Goal: Complete application form

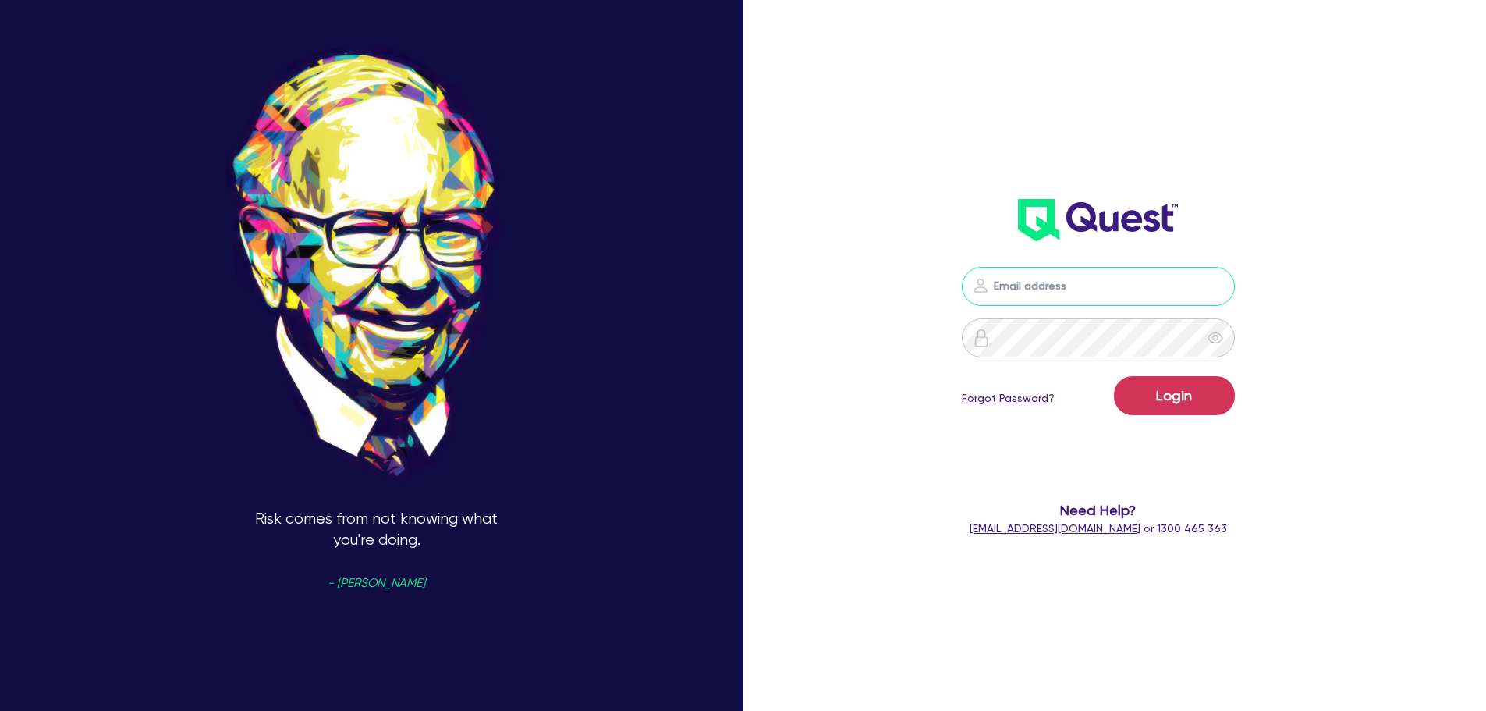
type input "[PERSON_NAME][EMAIL_ADDRESS][PERSON_NAME][DOMAIN_NAME]"
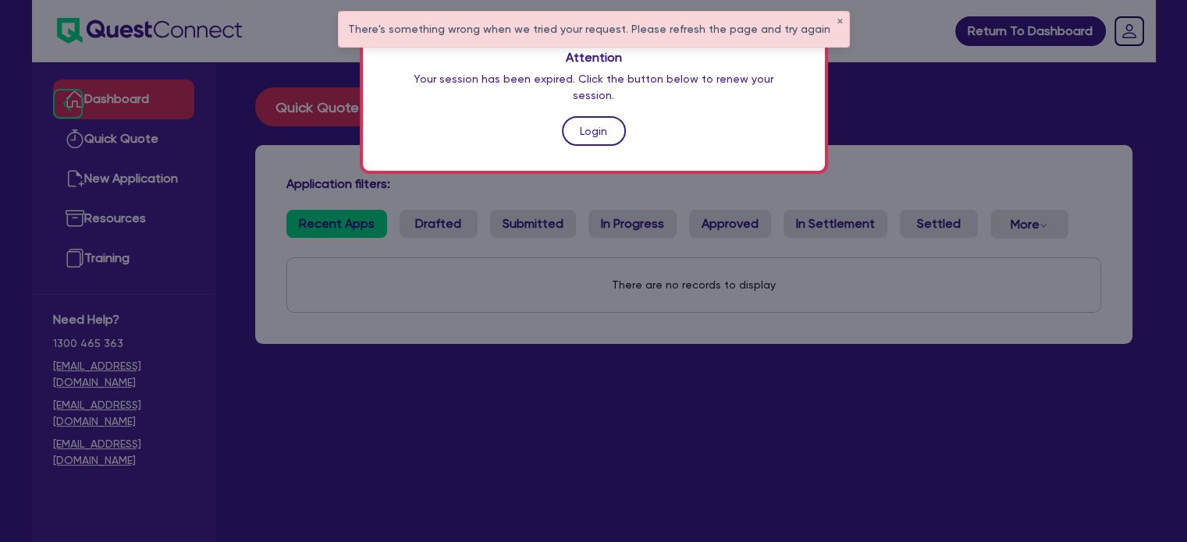
click at [595, 116] on link "Login" at bounding box center [594, 131] width 64 height 30
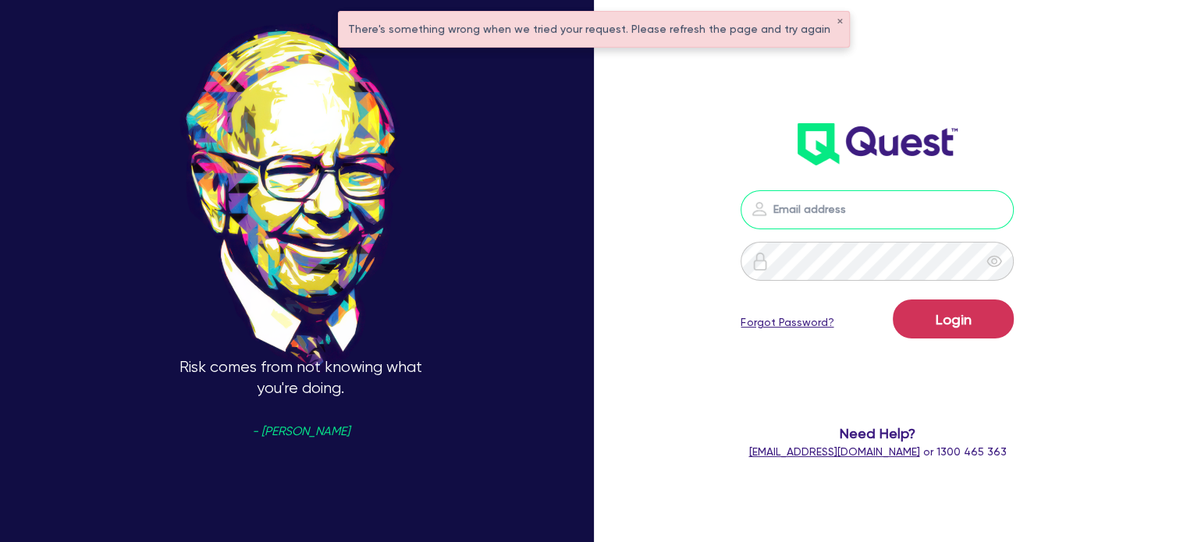
type input "[PERSON_NAME][EMAIL_ADDRESS][PERSON_NAME][DOMAIN_NAME]"
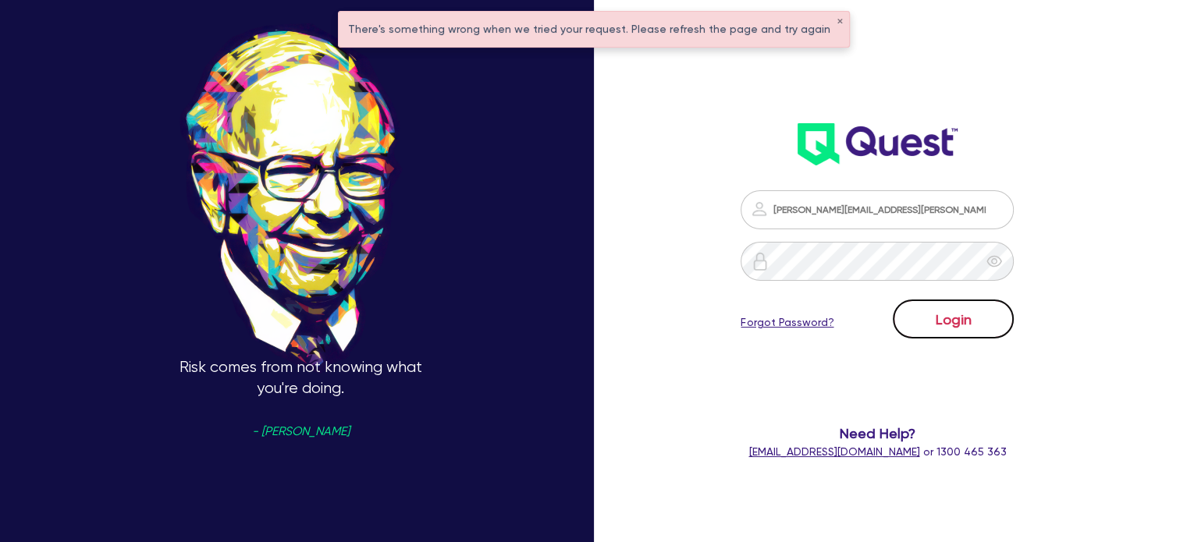
click at [924, 317] on button "Login" at bounding box center [953, 319] width 121 height 39
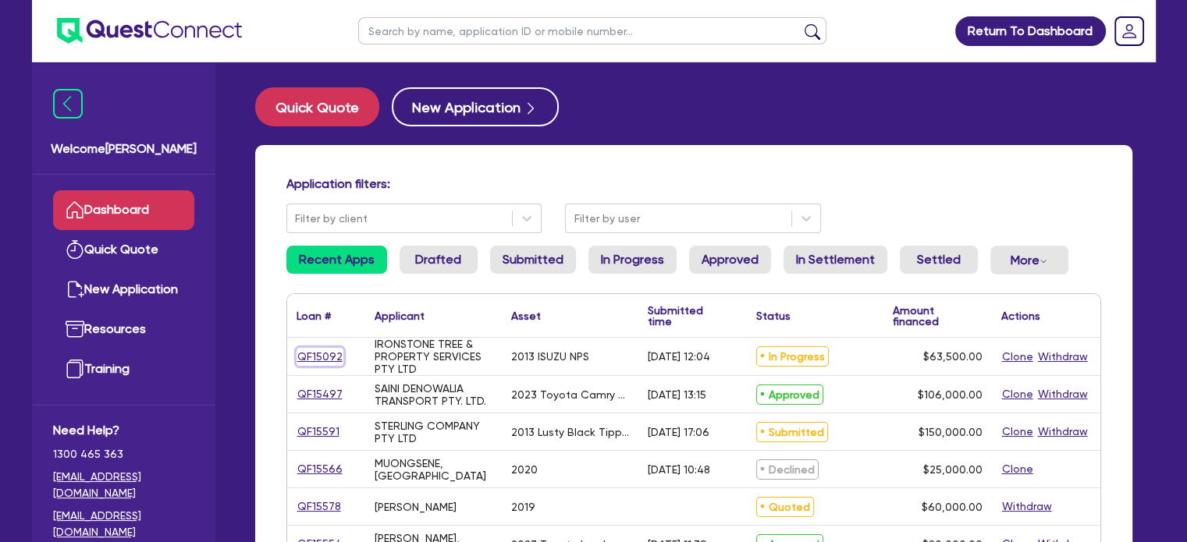
click at [336, 361] on link "QF15092" at bounding box center [319, 357] width 47 height 18
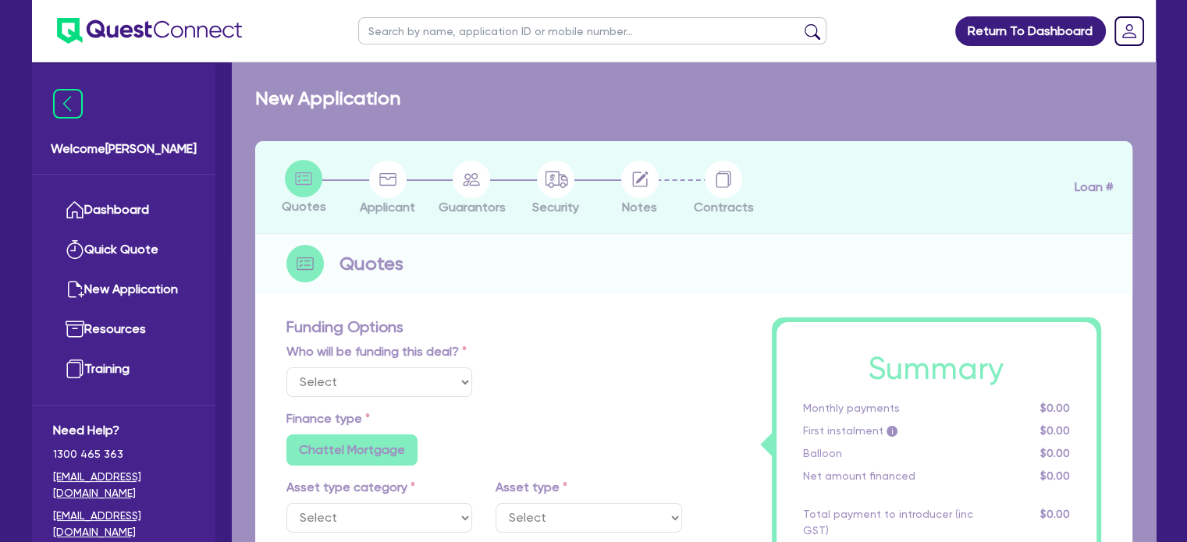
select select "Quest Finance - Own Book"
select select "CARS_AND_LIGHT_TRUCKS"
type input "2013"
radio input "false"
radio input "true"
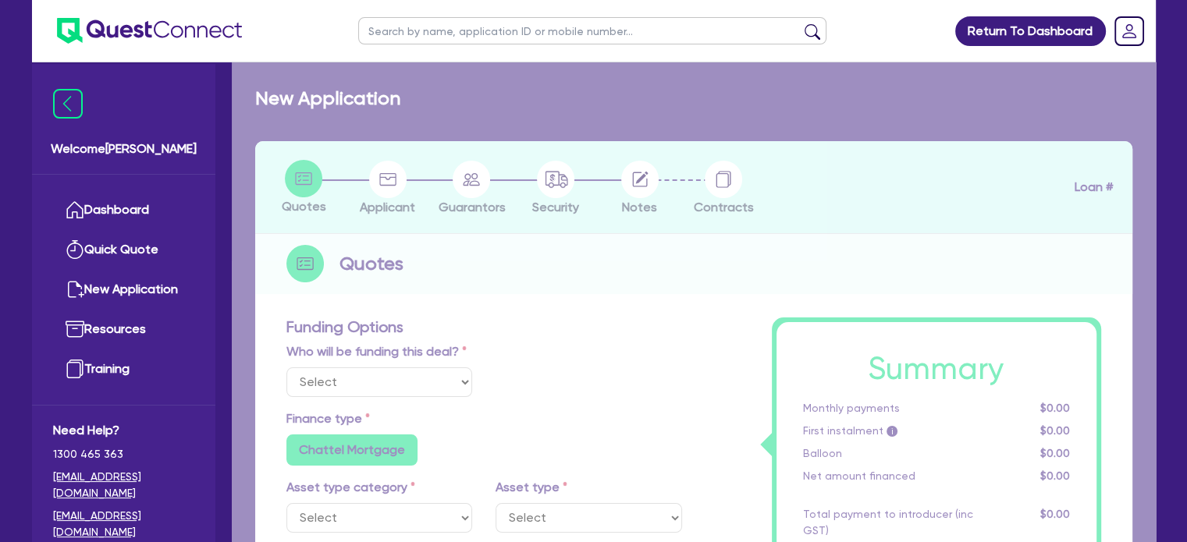
type input "71,000"
type input "7,500"
type input "9.5"
type input "6,032.5"
type input "17.95"
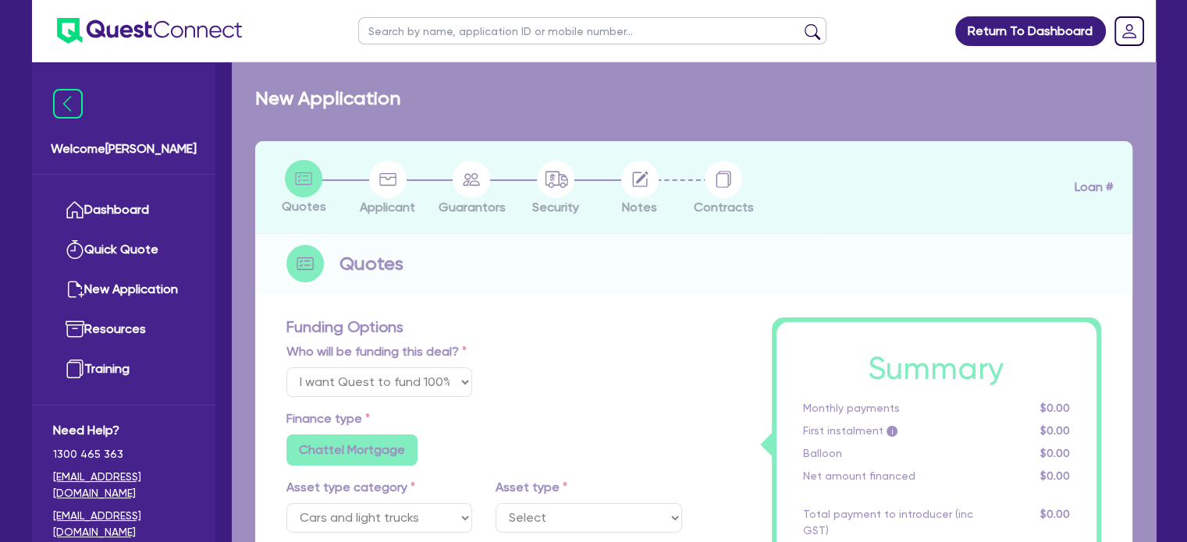
select select "LIGHT_TRUCKS"
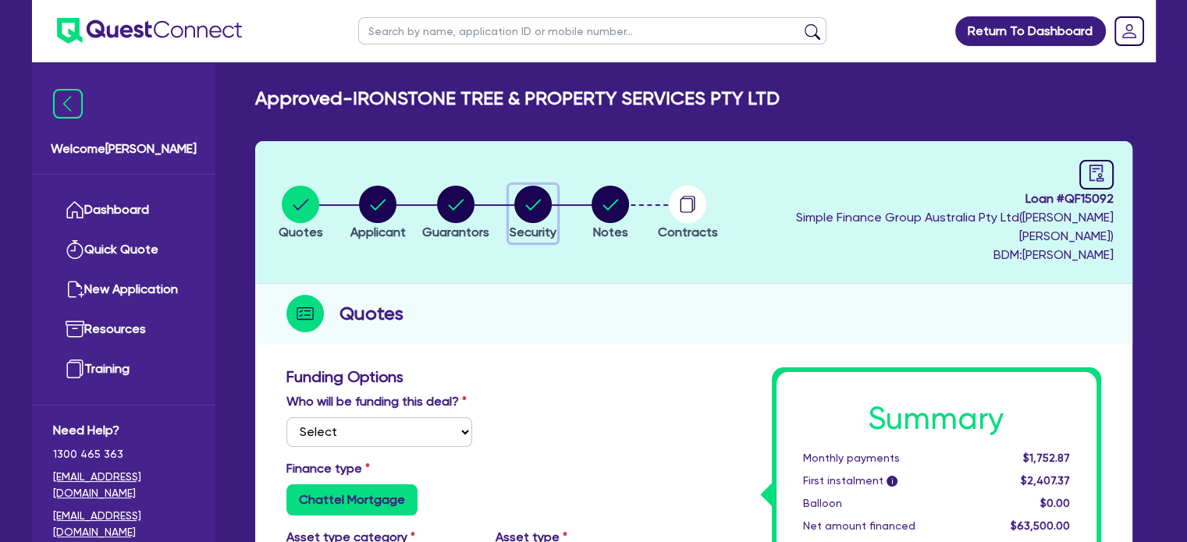
click at [552, 197] on circle "button" at bounding box center [532, 204] width 37 height 37
select select "CARS_AND_LIGHT_TRUCKS"
select select "LIGHT_TRUCKS"
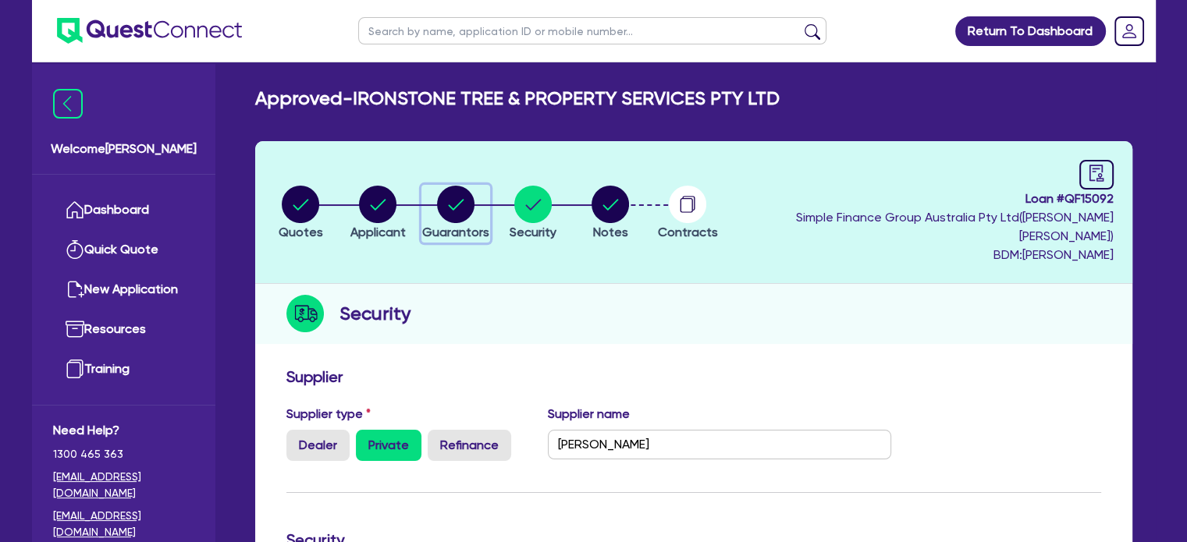
click at [474, 211] on circle "button" at bounding box center [455, 204] width 37 height 37
select select "MR"
select select "QLD"
select select "SINGLE"
select select "CASH"
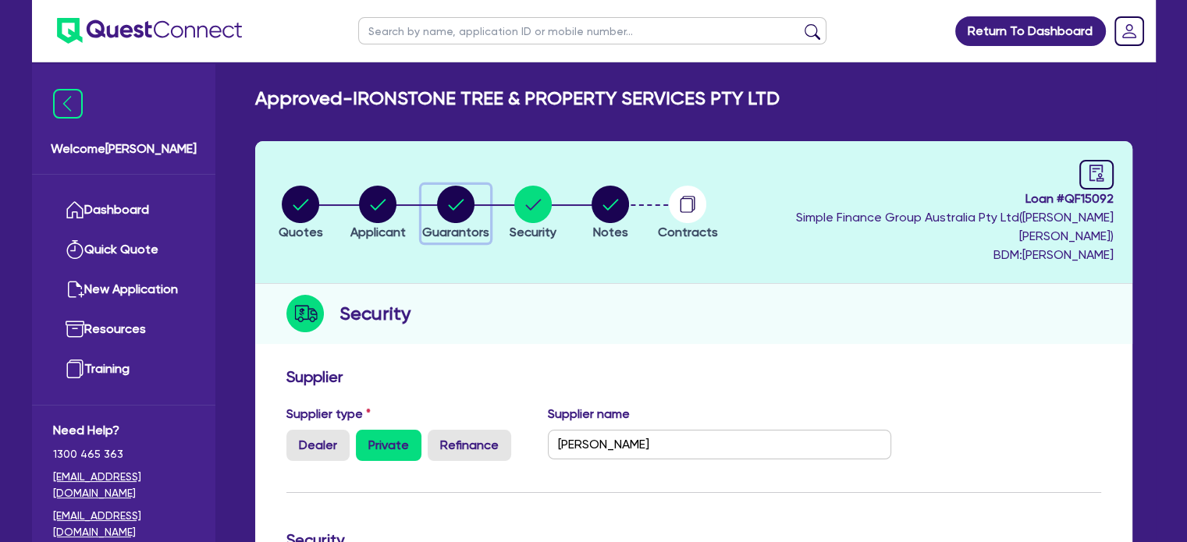
select select "VEHICLE"
select select "EQUIPMENT"
select select "HOUSEHOLD_PERSONAL"
select select "VEHICLE_LOAN"
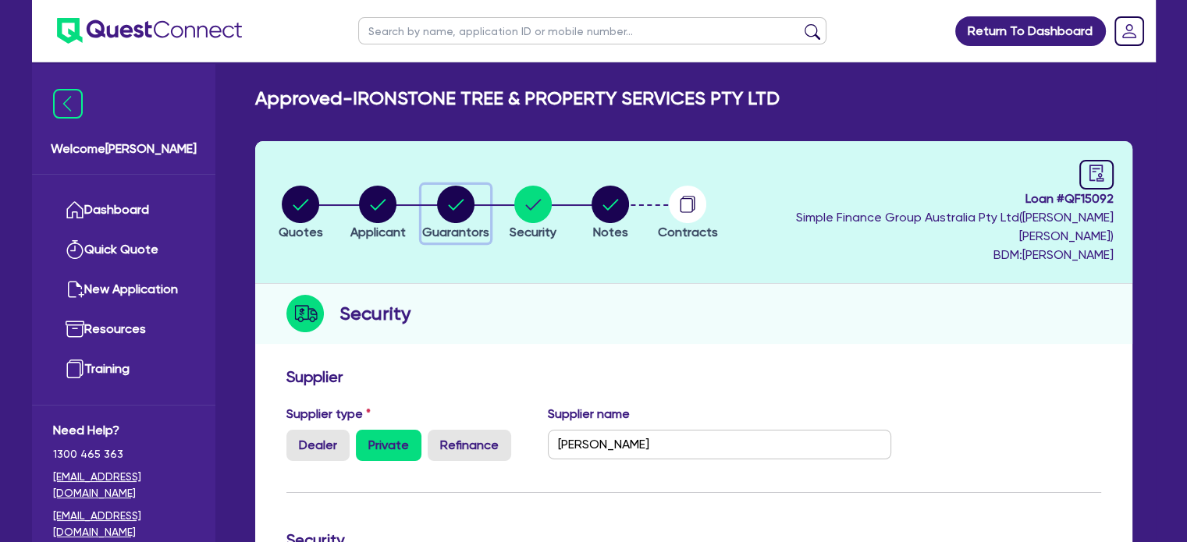
select select "VEHICLE_LOAN"
select select "MR"
select select "QLD"
select select "MARRIED"
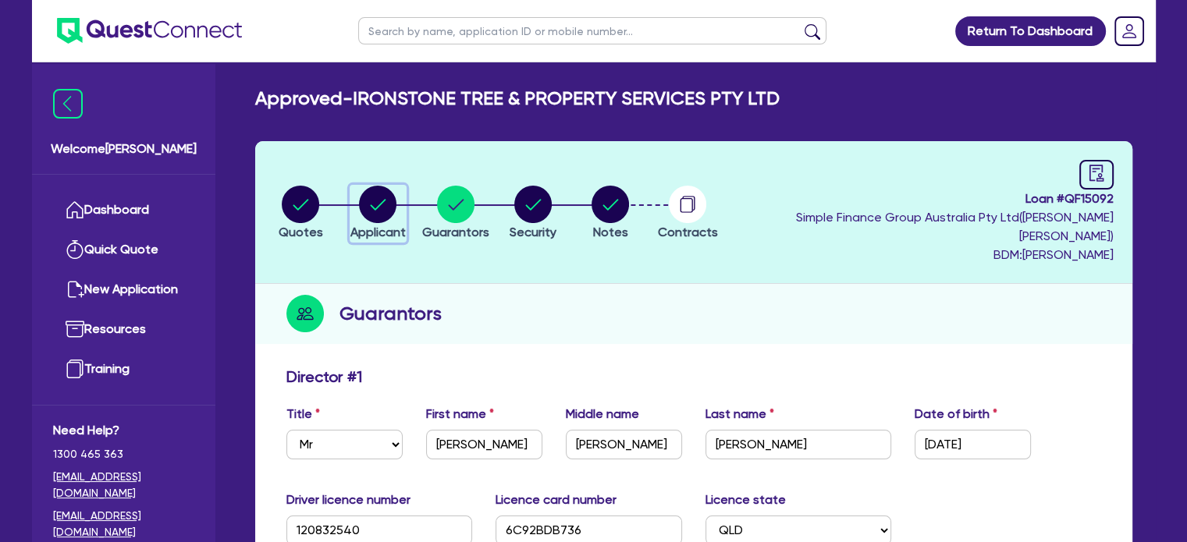
click at [384, 199] on circle "button" at bounding box center [377, 204] width 37 height 37
select select "COMPANY"
select select "FORESTRY"
select select "LOGGING"
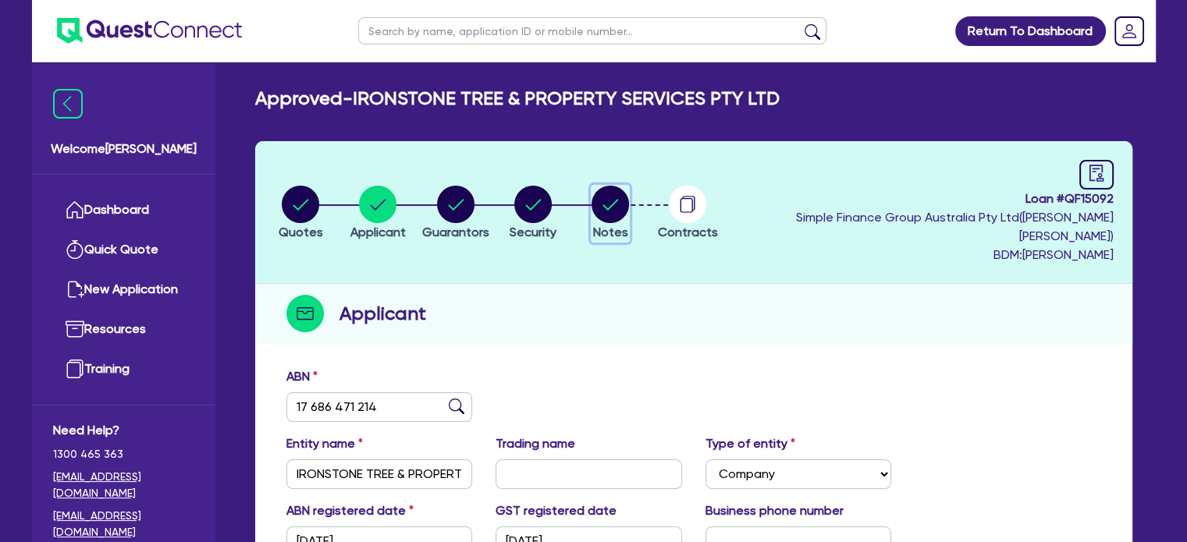
click at [629, 205] on circle "button" at bounding box center [609, 204] width 37 height 37
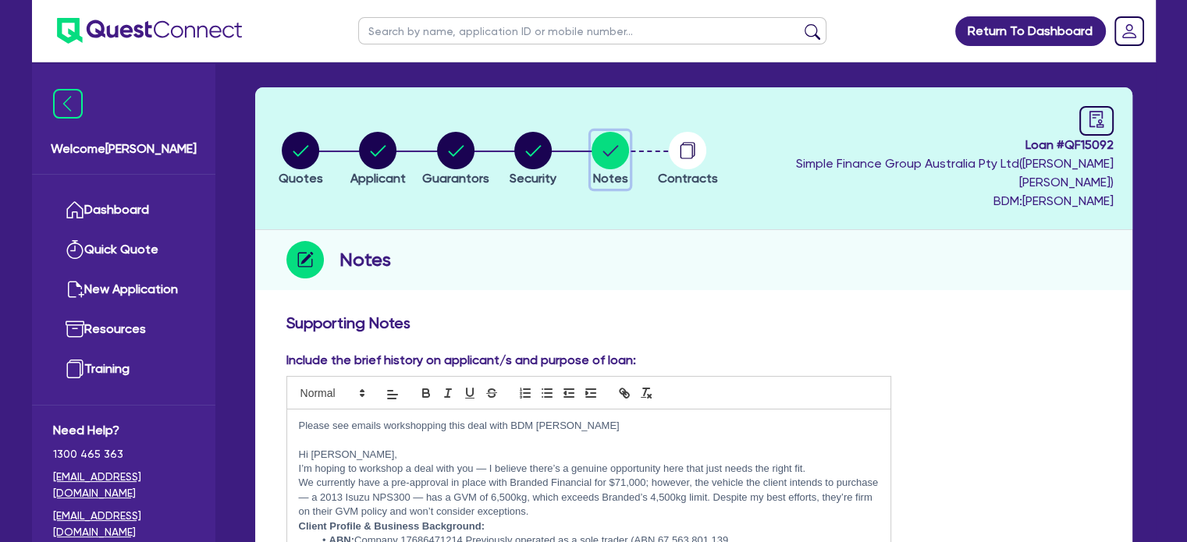
scroll to position [78, 0]
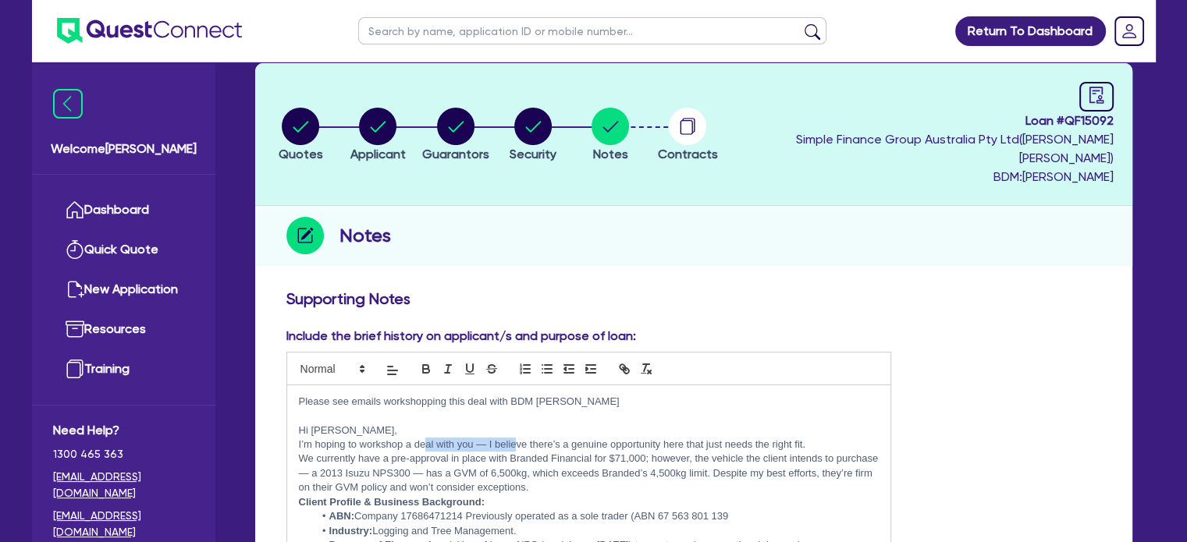
drag, startPoint x: 423, startPoint y: 422, endPoint x: 537, endPoint y: 431, distance: 114.3
click at [521, 438] on p "I’m hoping to workshop a deal with you — I believe there’s a genuine opportunit…" at bounding box center [589, 445] width 581 height 14
click at [571, 438] on p "I’m hoping to workshop a deal with you — I believe there’s a genuine opportunit…" at bounding box center [589, 445] width 581 height 14
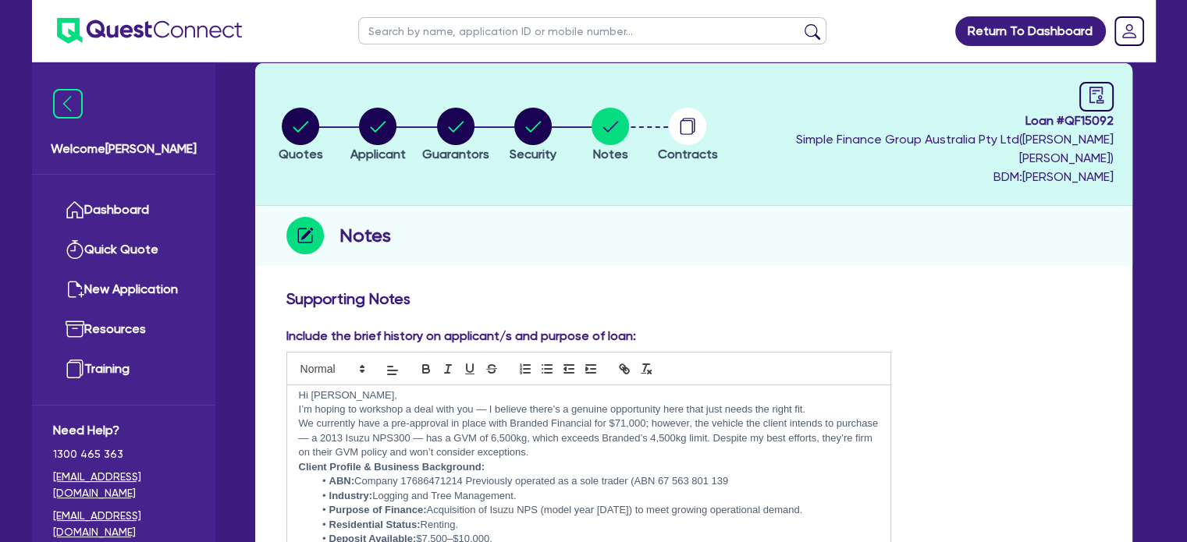
scroll to position [0, 0]
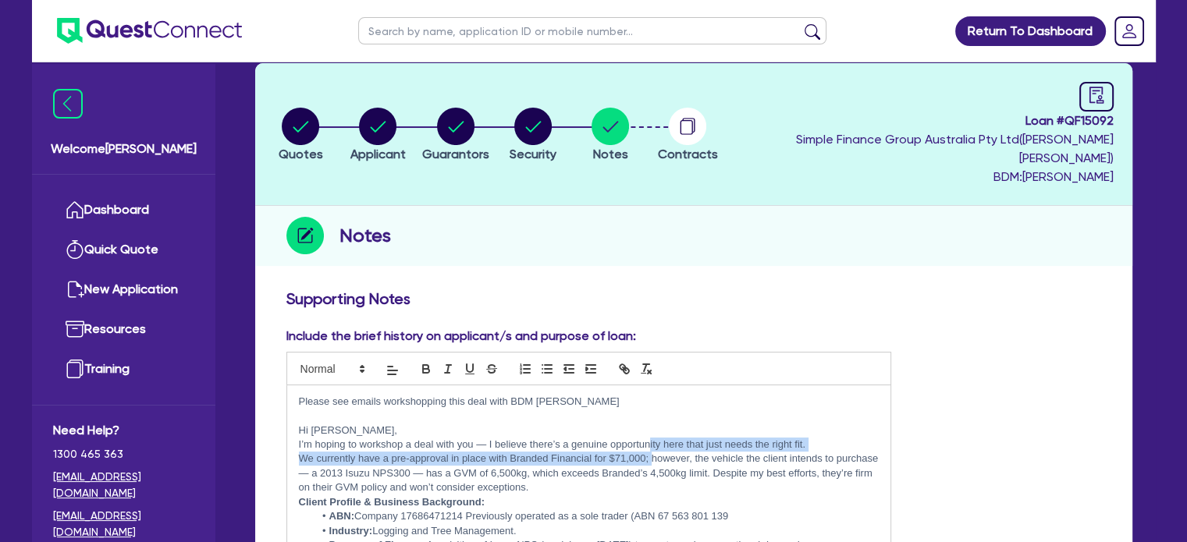
click at [653, 436] on div "Please see emails workshopping this deal with BDM [PERSON_NAME] Hi [PERSON_NAME…" at bounding box center [589, 482] width 604 height 195
click at [394, 452] on p "We currently have a pre-approval in place with Branded Financial for $71,000; h…" at bounding box center [589, 473] width 581 height 43
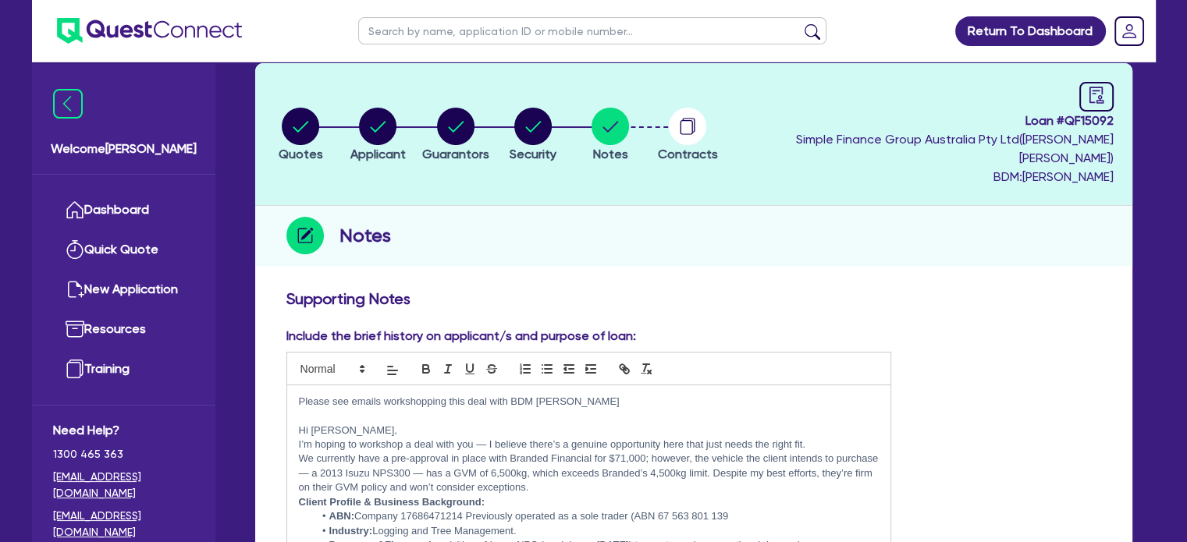
click at [539, 452] on p "We currently have a pre-approval in place with Branded Financial for $71,000; h…" at bounding box center [589, 473] width 581 height 43
drag, startPoint x: 630, startPoint y: 456, endPoint x: 640, endPoint y: 457, distance: 10.2
click at [640, 457] on p "We currently have a pre-approval in place with Branded Financial for $71,000; h…" at bounding box center [589, 473] width 581 height 43
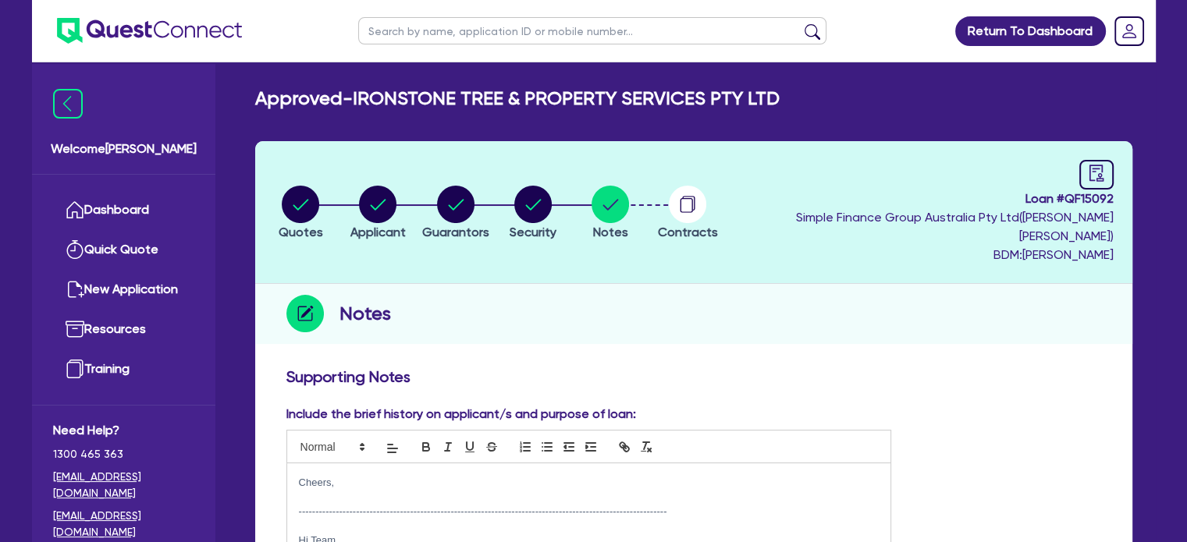
scroll to position [1177, 0]
click at [368, 186] on icon "button" at bounding box center [377, 204] width 37 height 37
select select "COMPANY"
select select "FORESTRY"
select select "LOGGING"
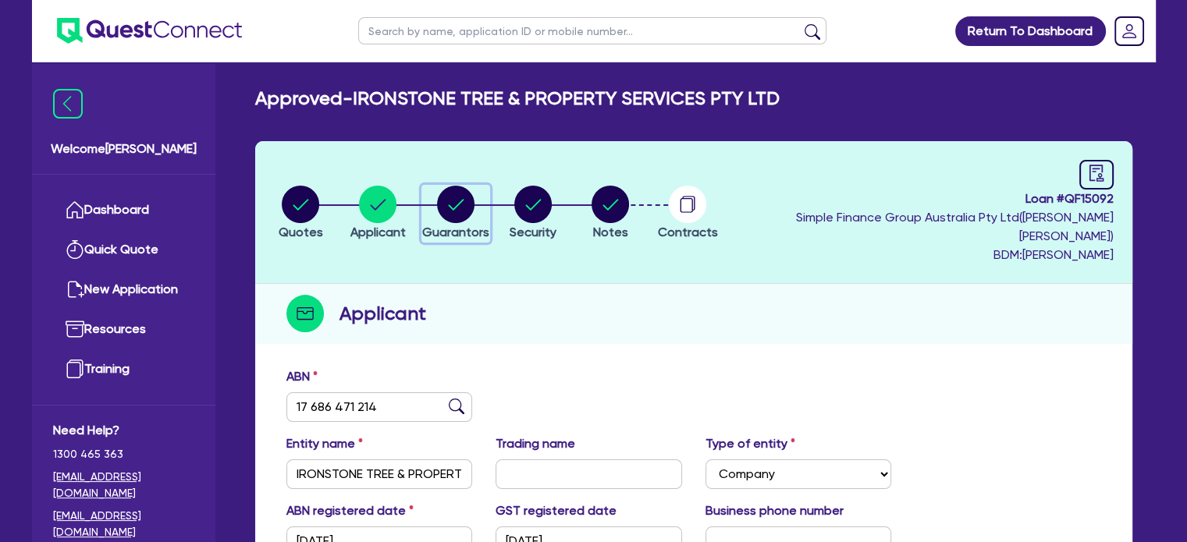
click at [474, 202] on circle "button" at bounding box center [455, 204] width 37 height 37
select select "MR"
select select "QLD"
select select "SINGLE"
select select "CASH"
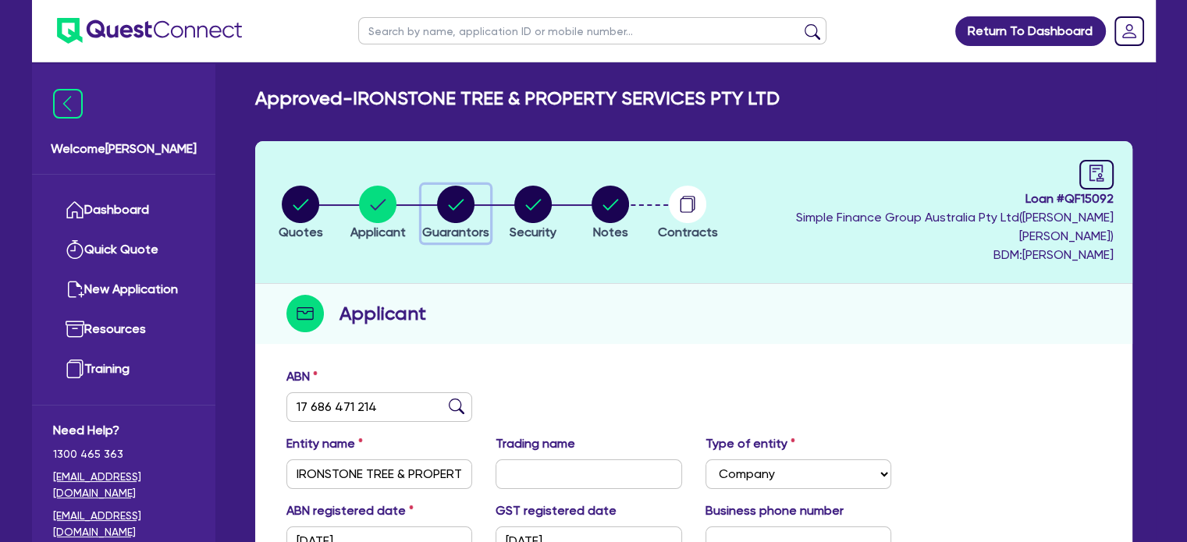
select select "VEHICLE"
select select "EQUIPMENT"
select select "HOUSEHOLD_PERSONAL"
select select "VEHICLE_LOAN"
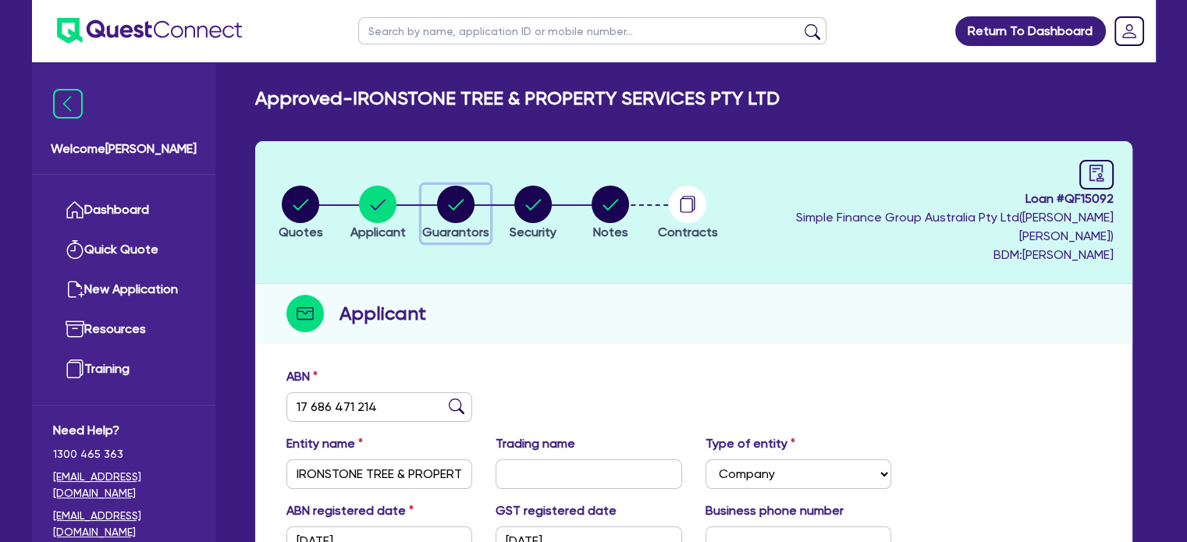
select select "VEHICLE_LOAN"
select select "MR"
select select "QLD"
select select "MARRIED"
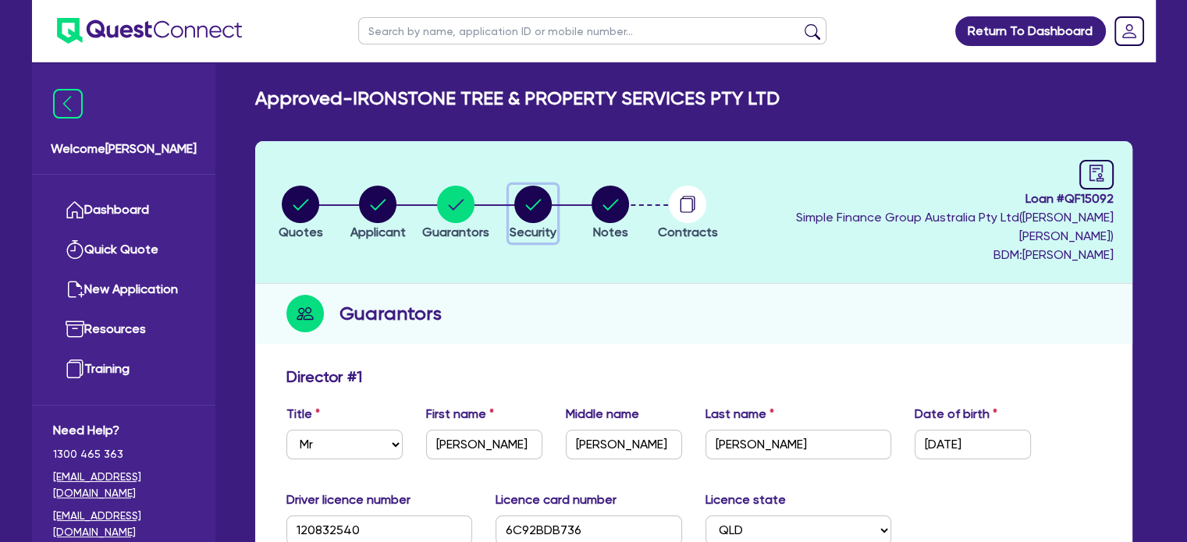
click at [552, 194] on circle "button" at bounding box center [532, 204] width 37 height 37
select select "CARS_AND_LIGHT_TRUCKS"
select select "LIGHT_TRUCKS"
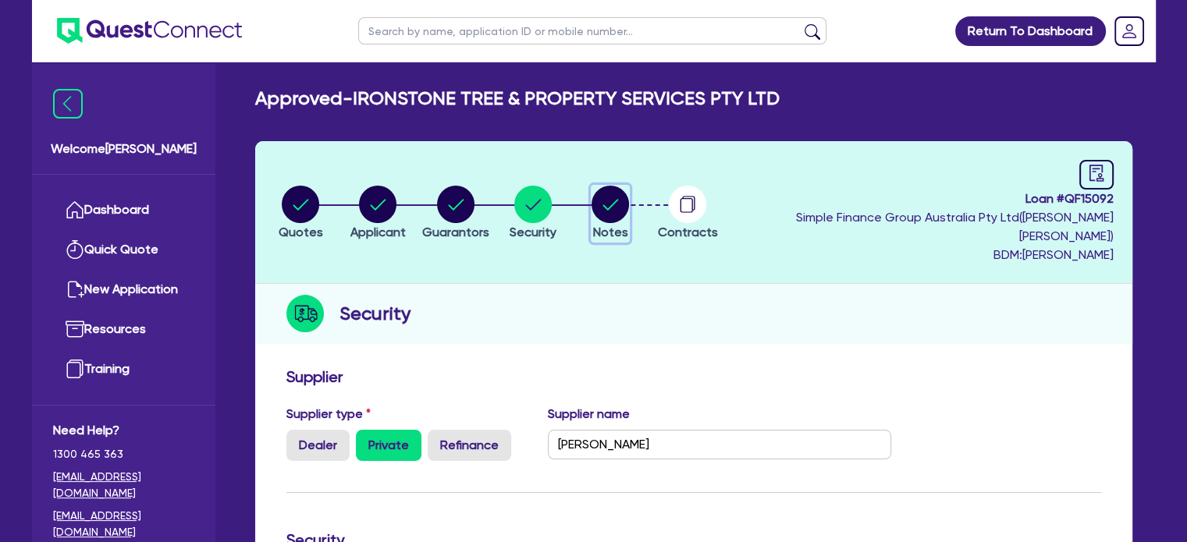
click at [629, 202] on circle "button" at bounding box center [609, 204] width 37 height 37
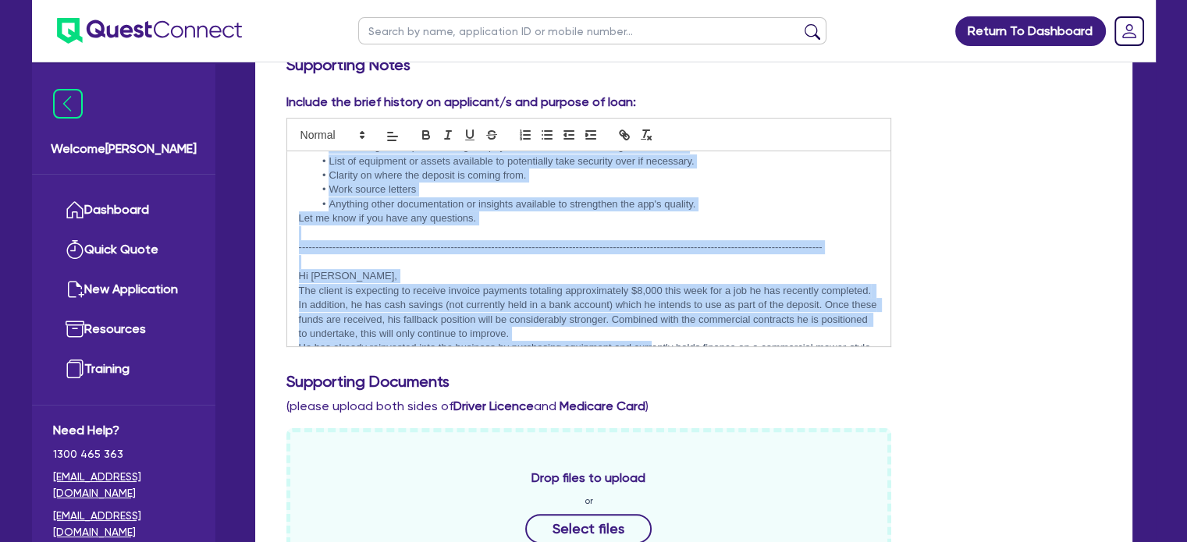
scroll to position [689, 0]
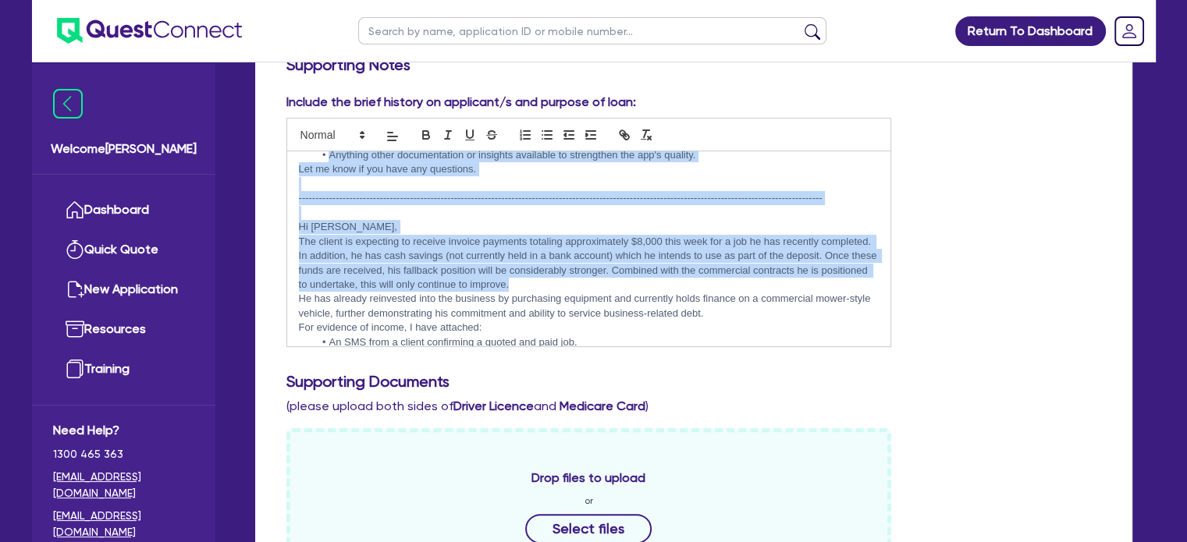
drag, startPoint x: 609, startPoint y: 224, endPoint x: 656, endPoint y: 286, distance: 77.9
click at [656, 286] on div "Please see emails workshopping this deal with BDM [PERSON_NAME] Hi [PERSON_NAME…" at bounding box center [589, 248] width 604 height 195
click at [673, 262] on p "The client is expecting to receive invoice payments totaling approximately $8,0…" at bounding box center [589, 264] width 581 height 58
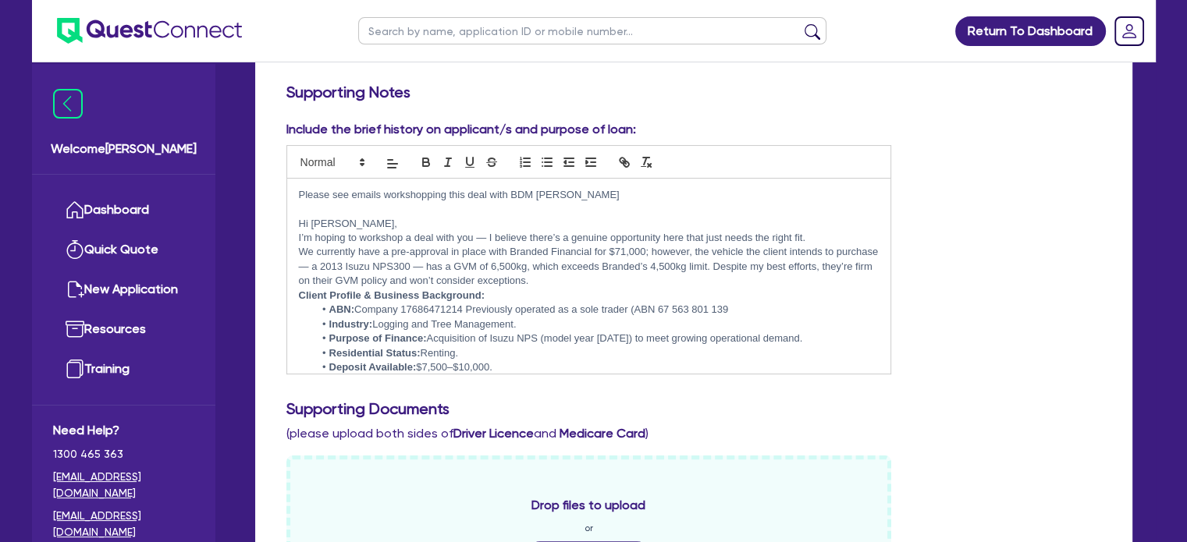
scroll to position [0, 0]
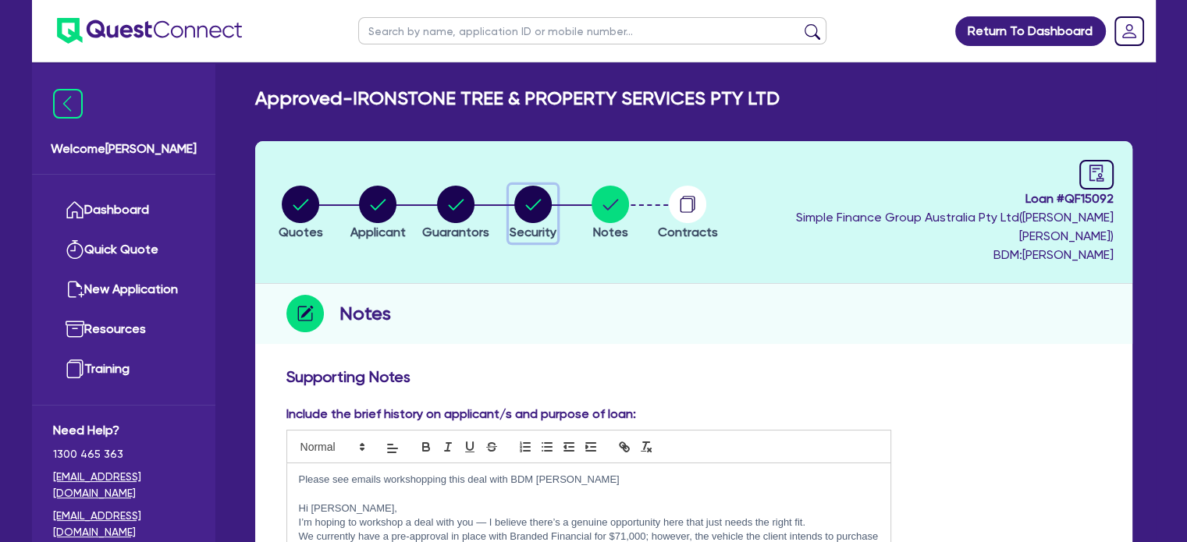
click at [532, 199] on div "button" at bounding box center [533, 204] width 47 height 37
select select "CARS_AND_LIGHT_TRUCKS"
select select "LIGHT_TRUCKS"
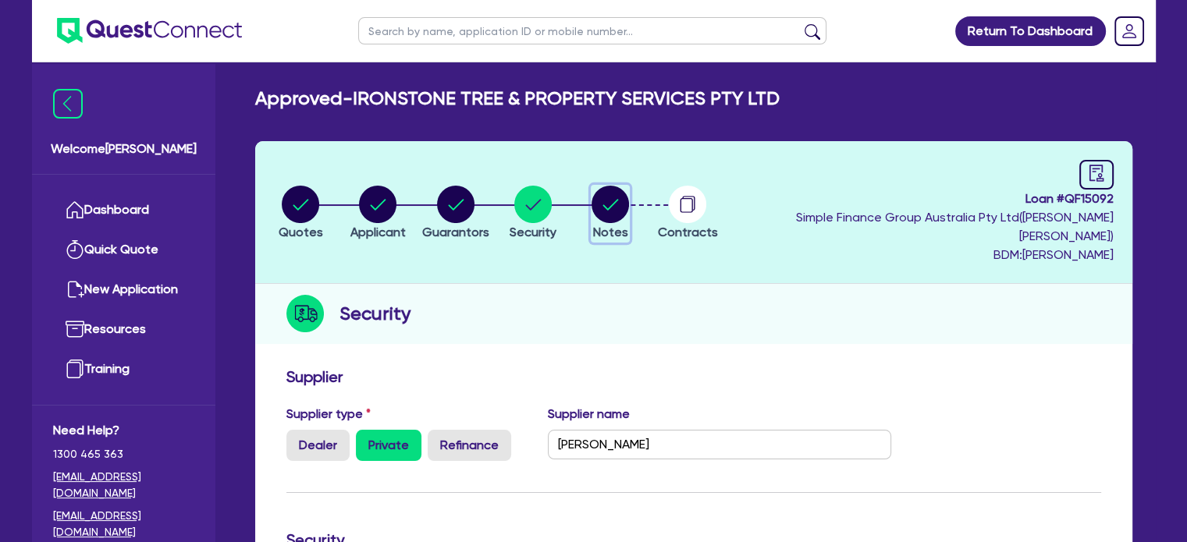
click at [629, 202] on circle "button" at bounding box center [609, 204] width 37 height 37
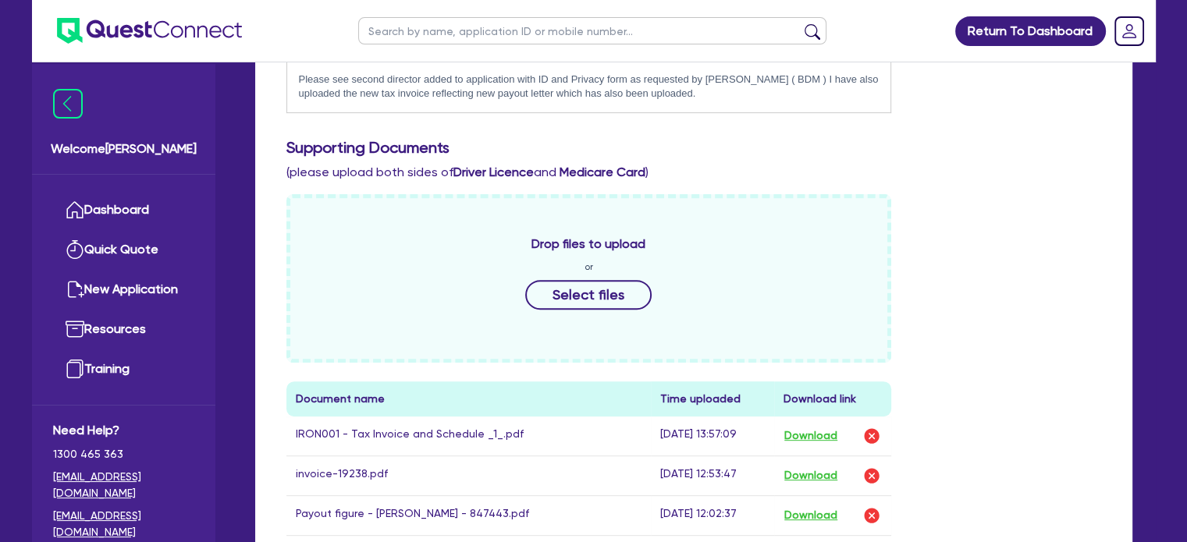
scroll to position [780, 0]
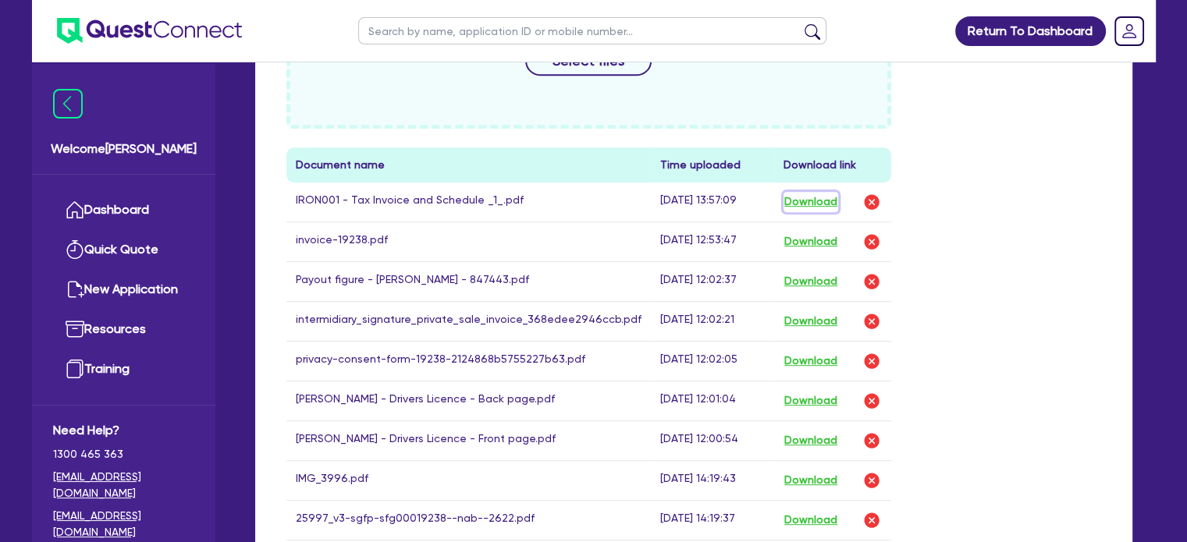
click at [801, 192] on button "Download" at bounding box center [810, 202] width 55 height 20
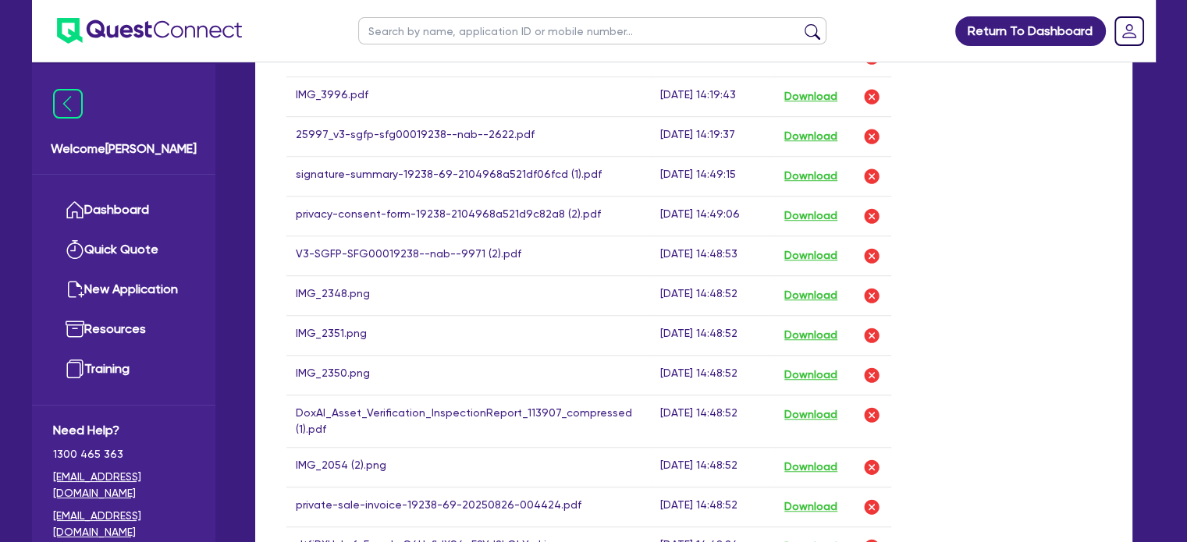
scroll to position [1170, 0]
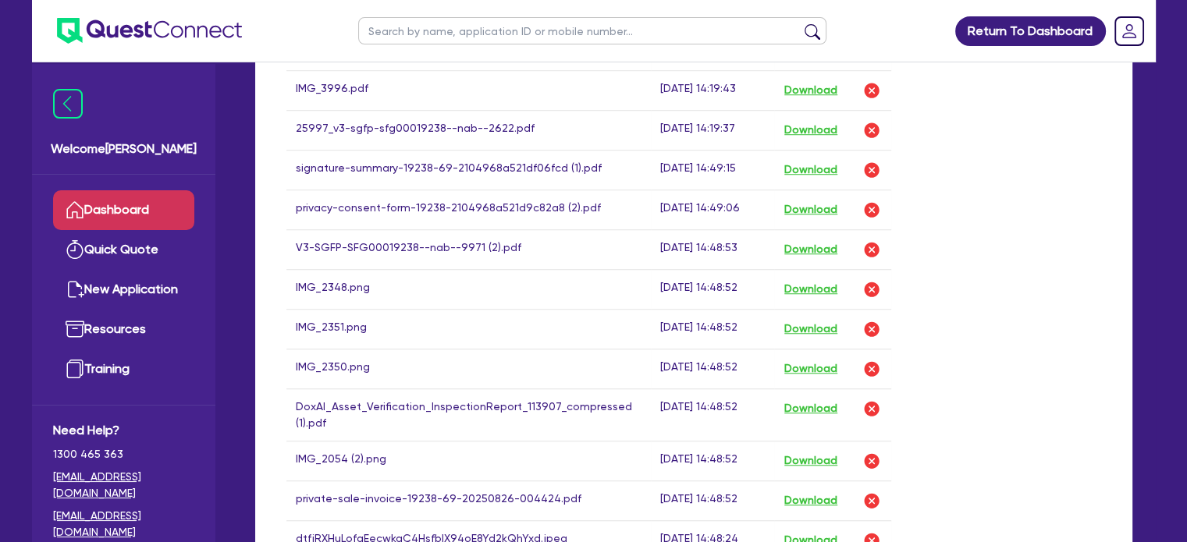
click at [155, 211] on link "Dashboard" at bounding box center [123, 210] width 141 height 40
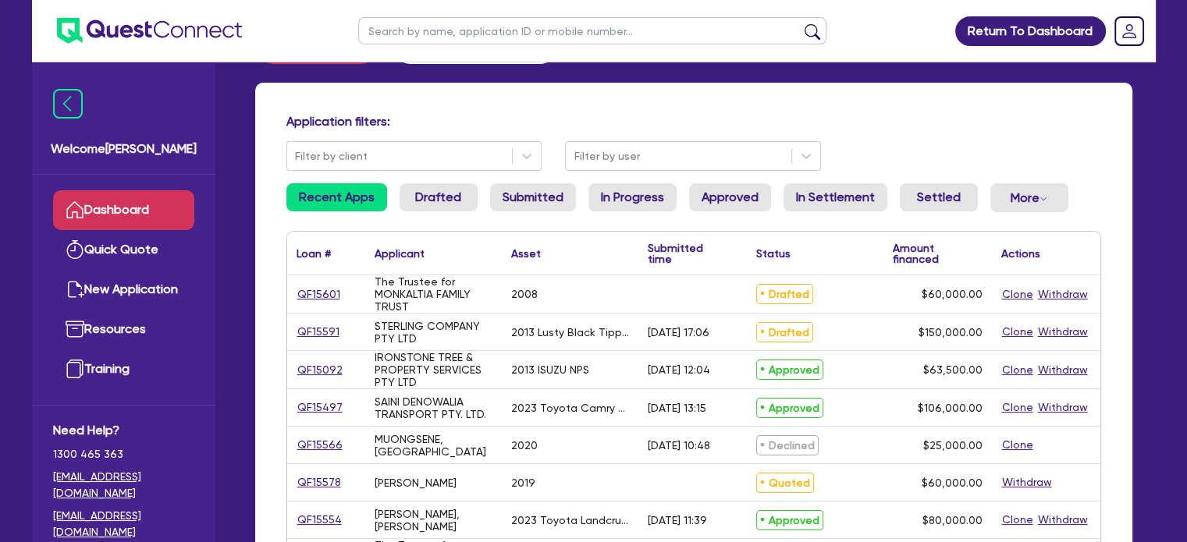
scroll to position [140, 0]
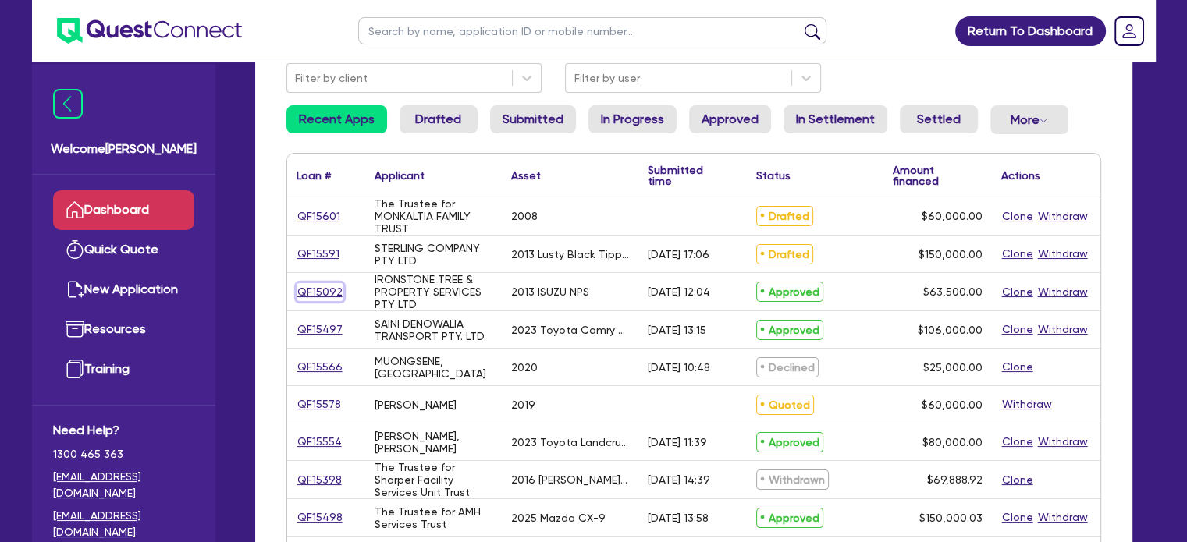
click at [316, 287] on link "QF15092" at bounding box center [319, 292] width 47 height 18
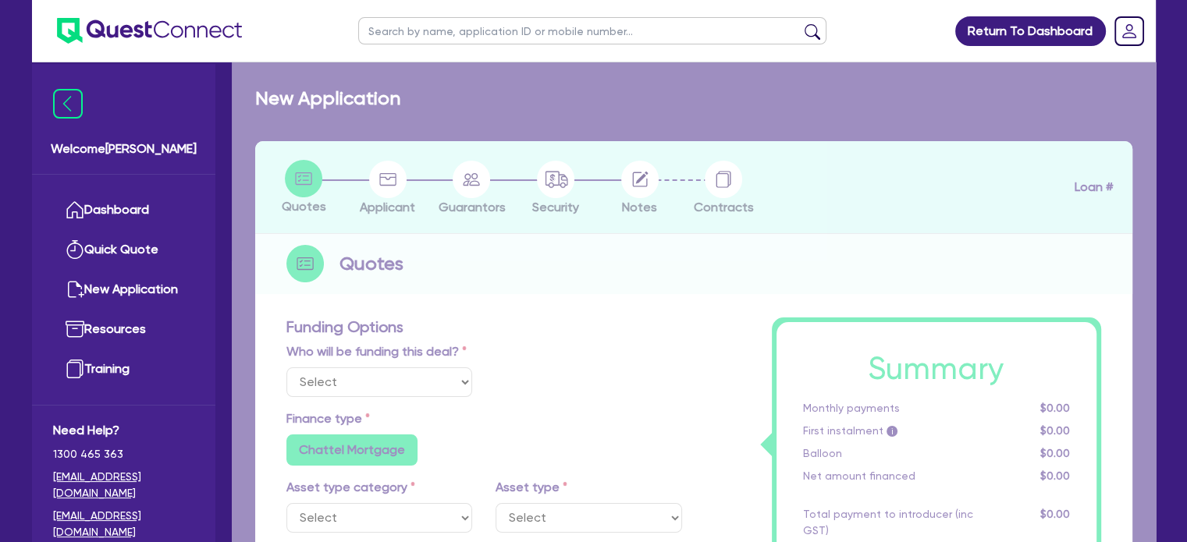
select select "Quest Finance - Own Book"
select select "CARS_AND_LIGHT_TRUCKS"
type input "2013"
radio input "false"
radio input "true"
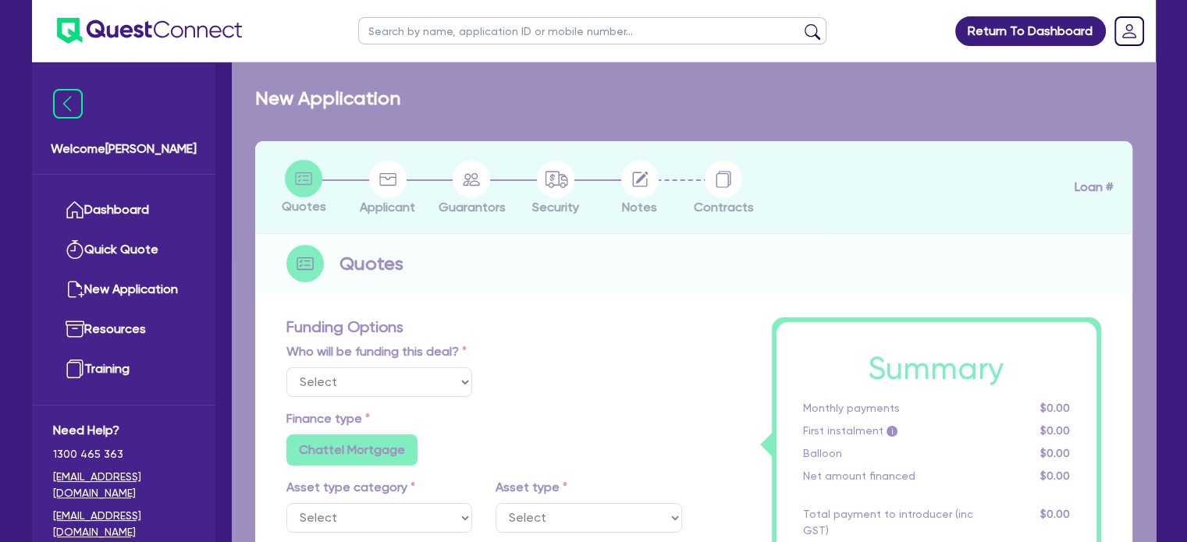
type input "71,000"
type input "7,500"
type input "9.5"
type input "6,032.5"
type input "17.95"
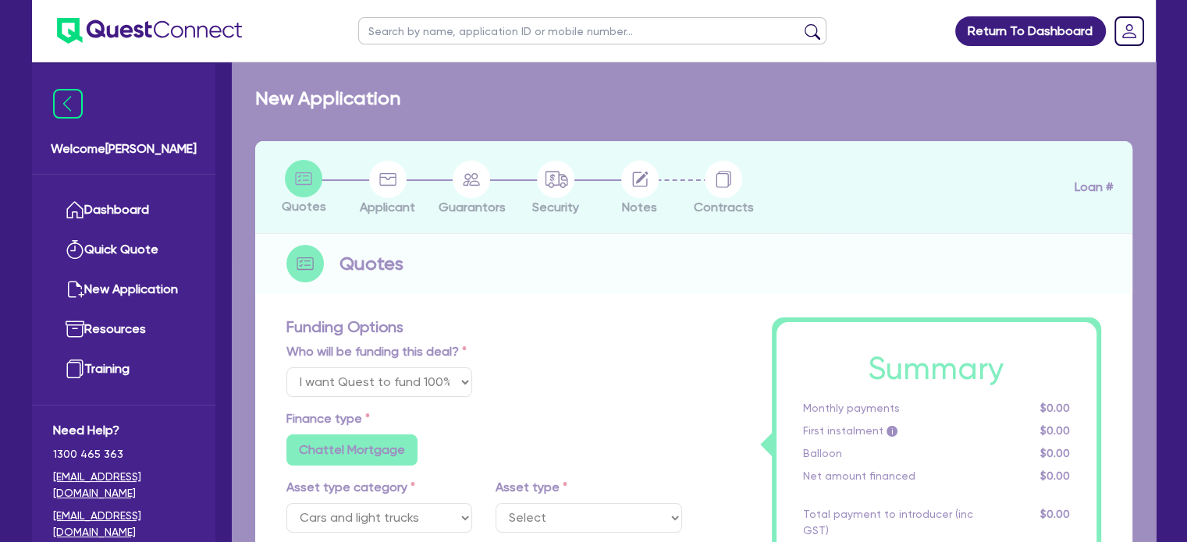
select select "LIGHT_TRUCKS"
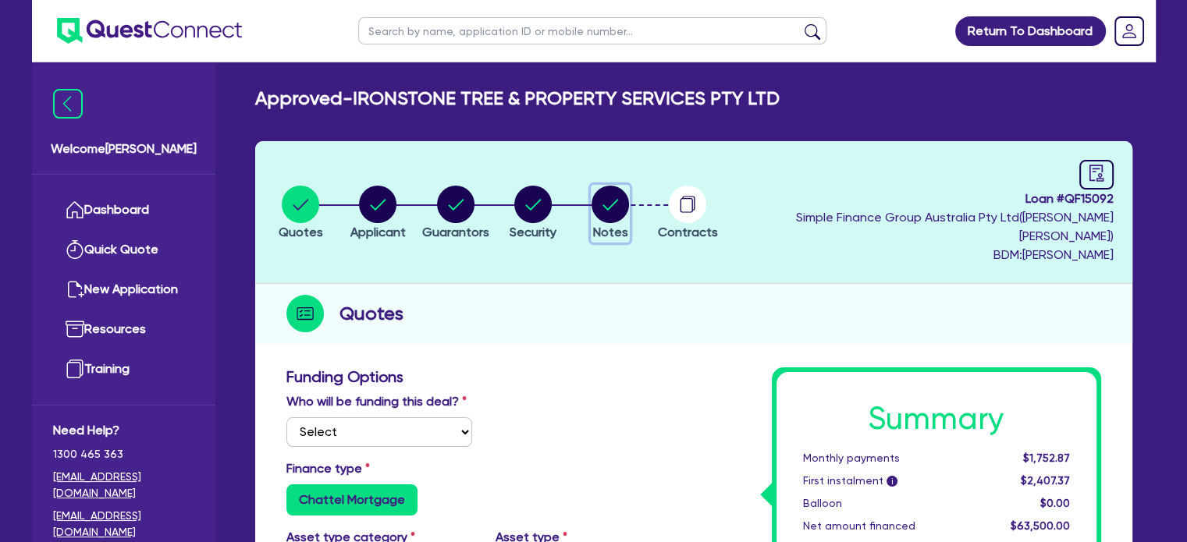
click at [629, 204] on circle "button" at bounding box center [609, 204] width 37 height 37
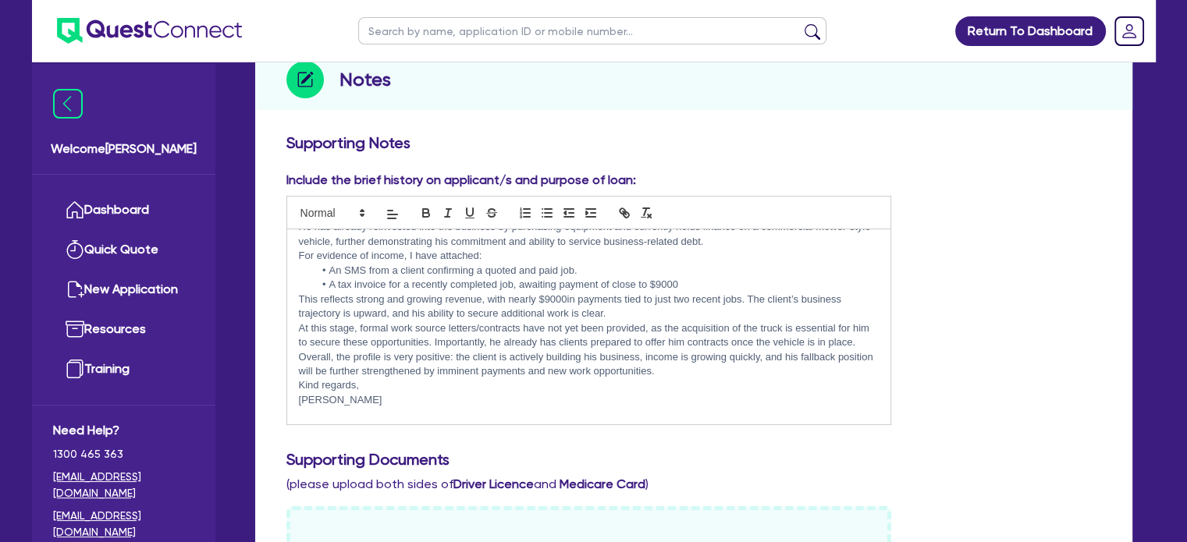
scroll to position [1092, 0]
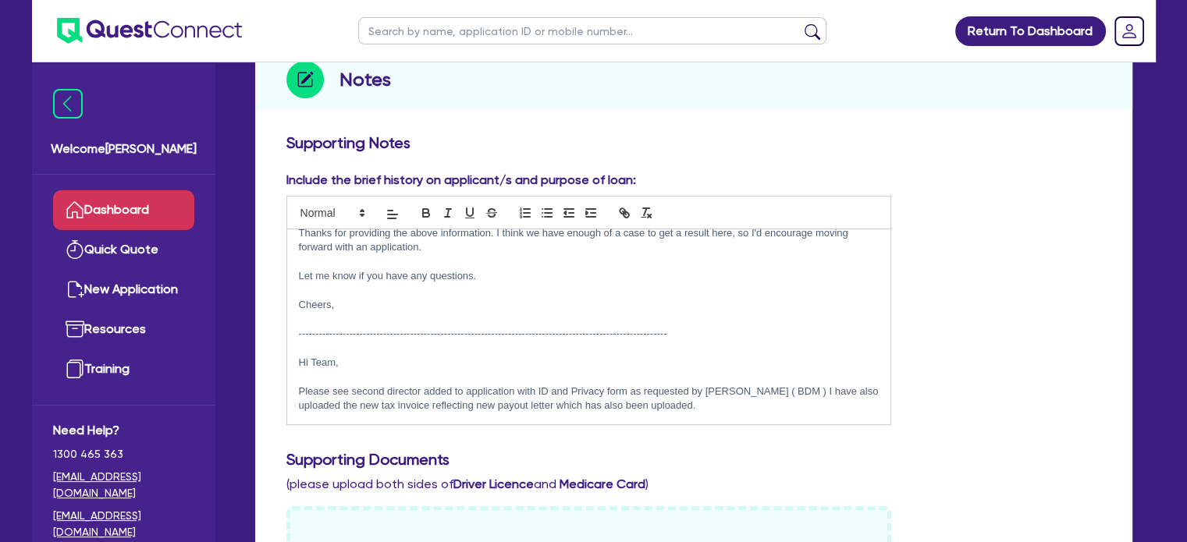
click at [130, 221] on link "Dashboard" at bounding box center [123, 210] width 141 height 40
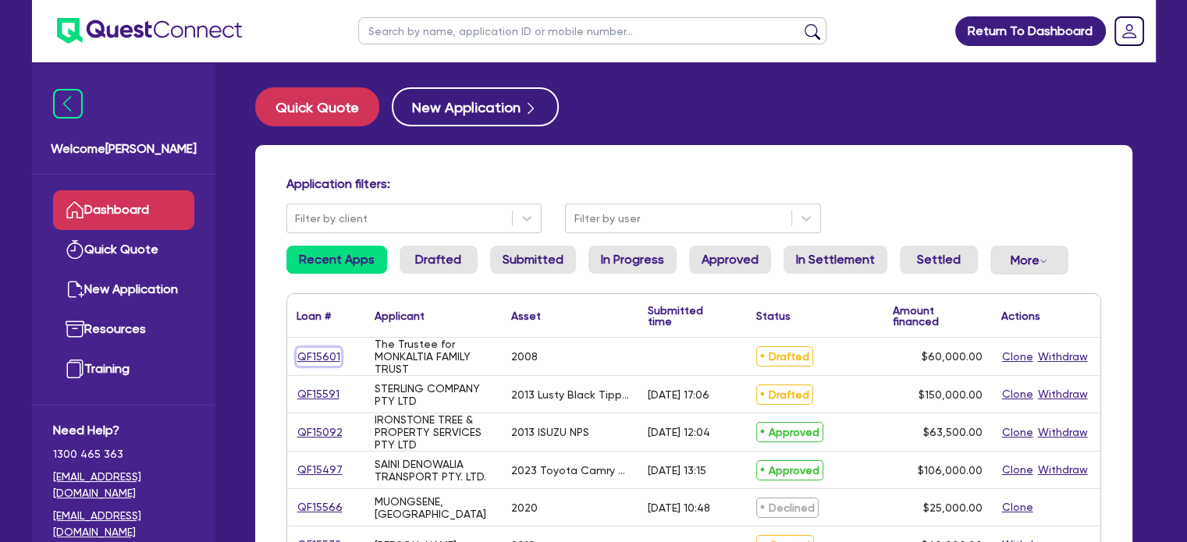
click at [310, 355] on link "QF15601" at bounding box center [318, 357] width 44 height 18
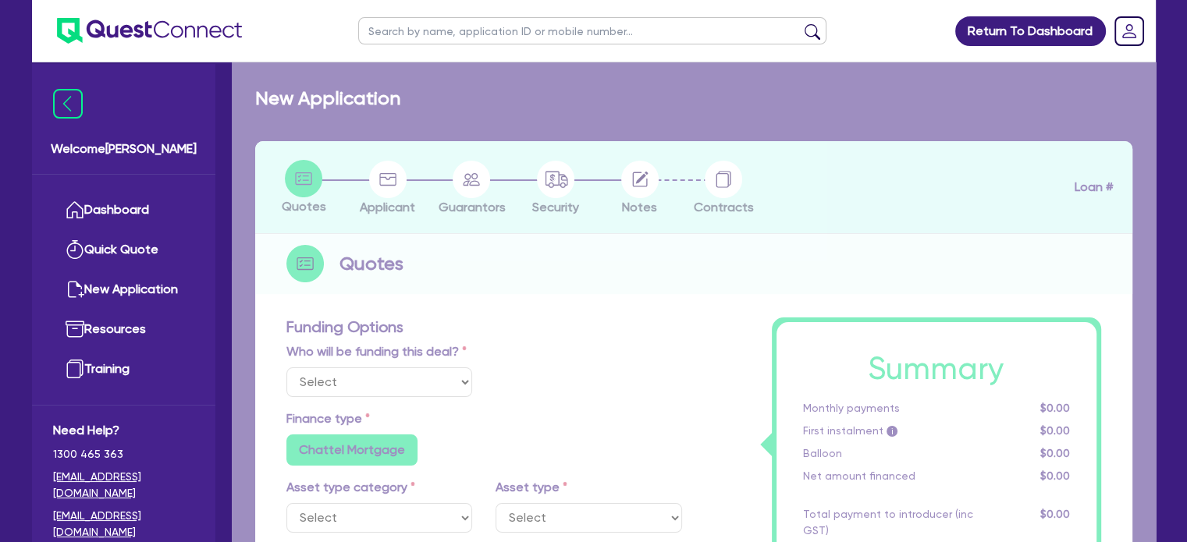
select select "Quest Finance - Own Book"
select select "PRIMARY_ASSETS"
type input "2008"
radio input "false"
radio input "true"
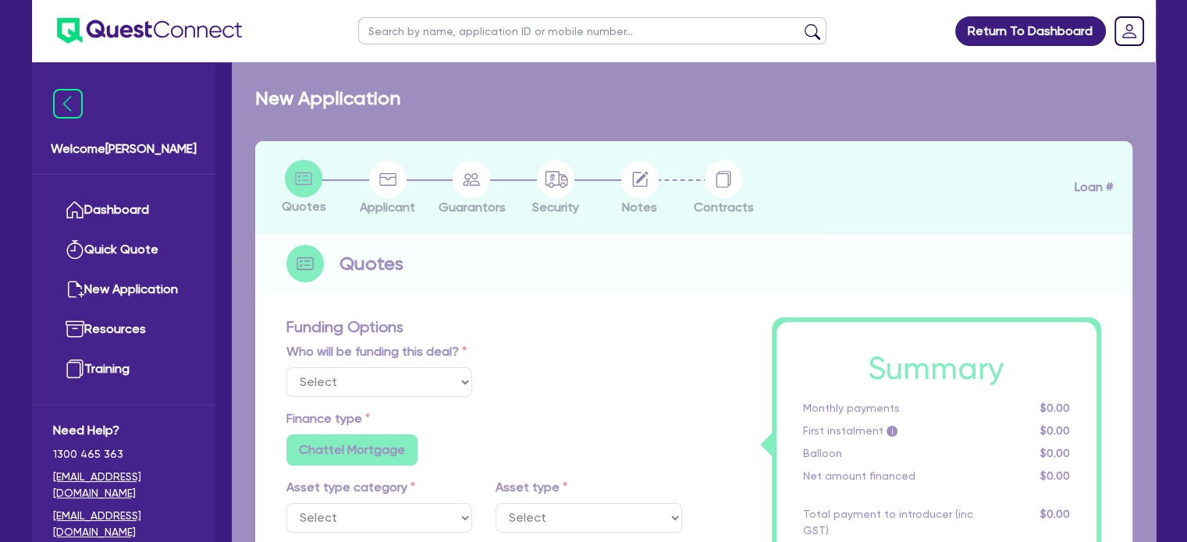
radio input "true"
type input "60,000"
type input "3"
type input "1,800"
radio input "true"
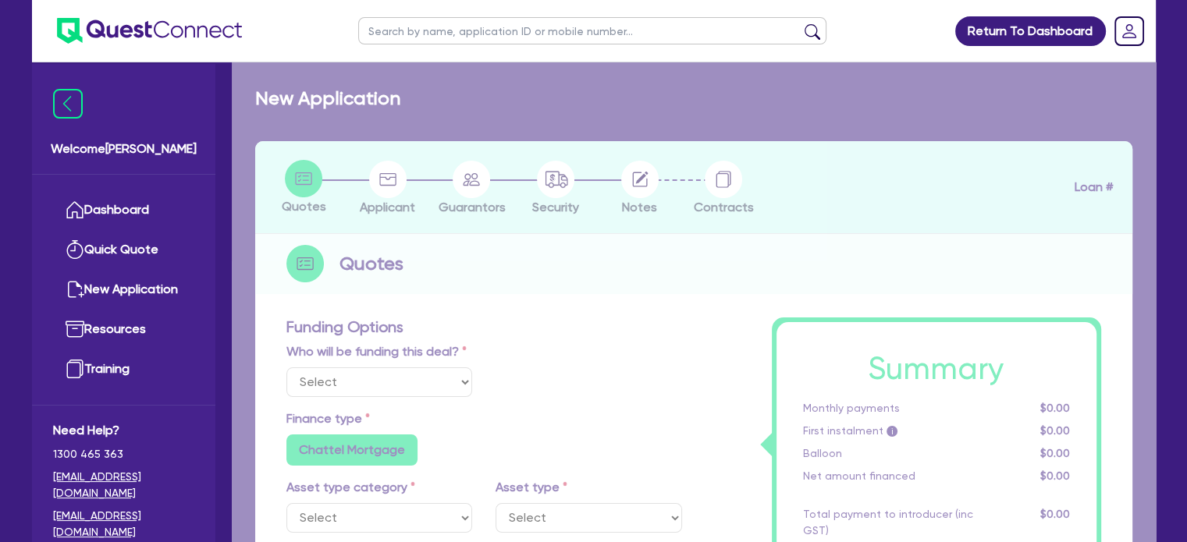
type input "17.95"
type input "200"
select select "TRAILERS"
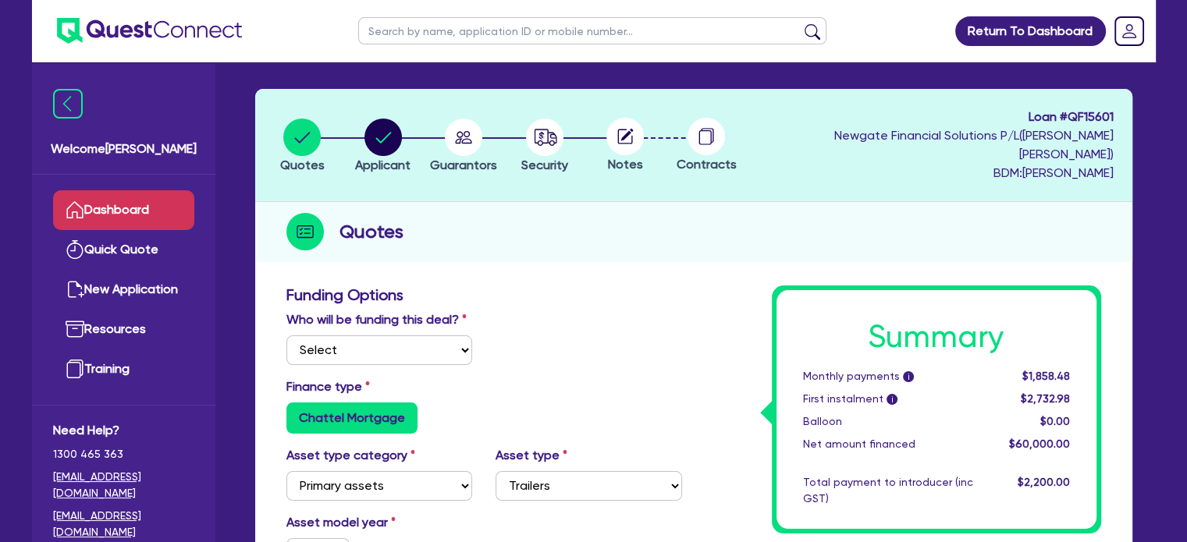
scroll to position [78, 0]
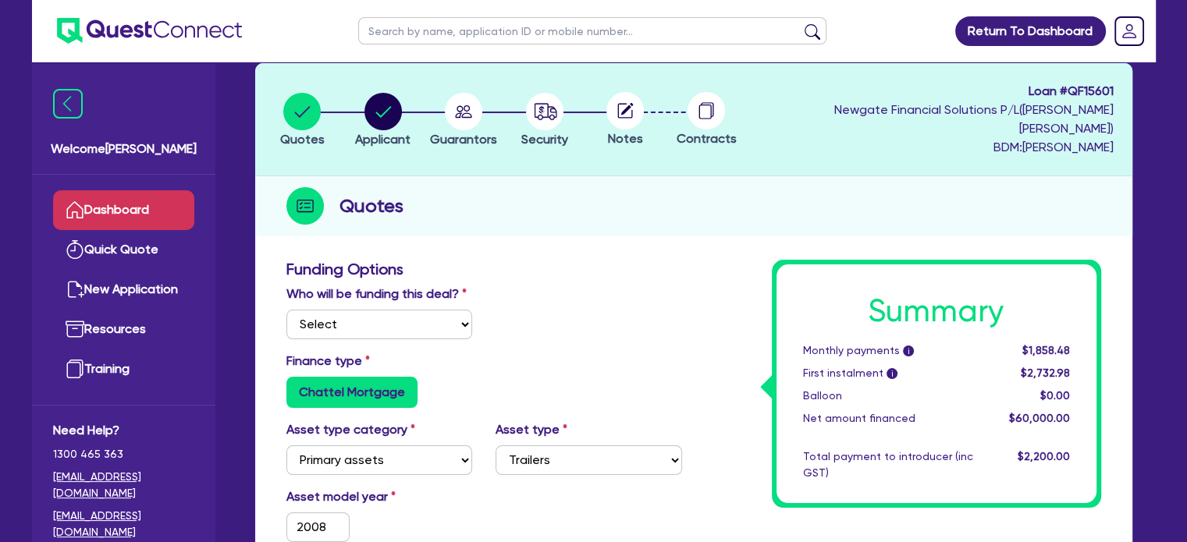
click at [144, 199] on link "Dashboard" at bounding box center [123, 210] width 141 height 40
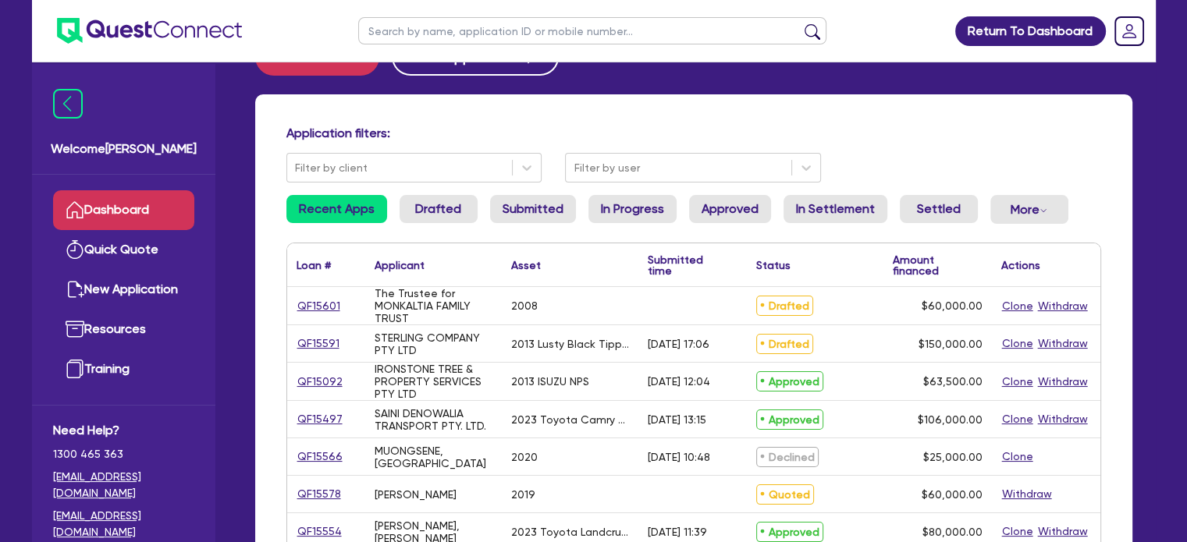
scroll to position [78, 0]
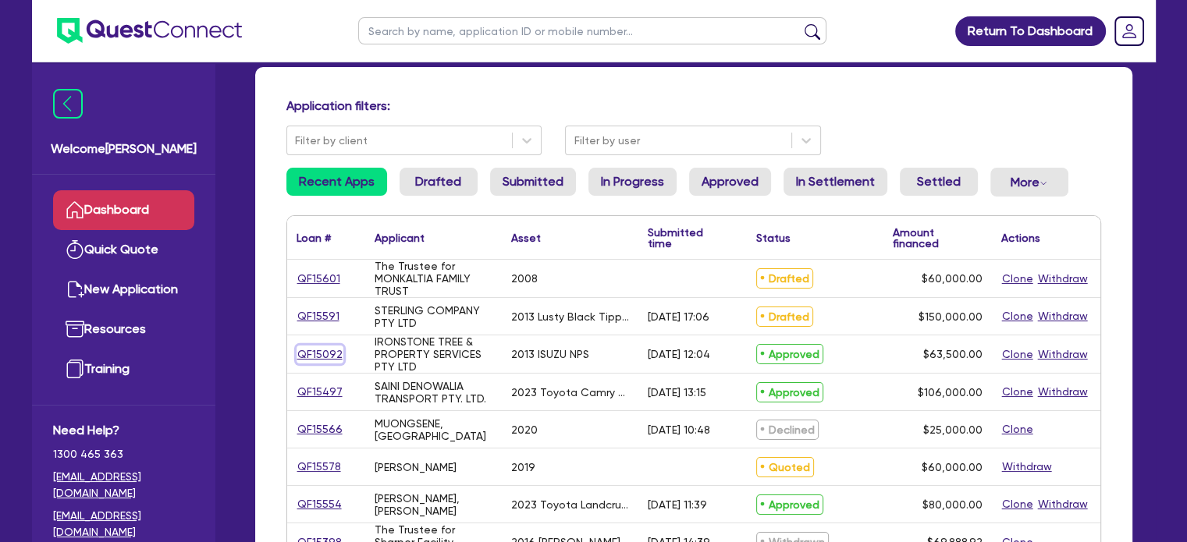
click at [331, 358] on link "QF15092" at bounding box center [319, 355] width 47 height 18
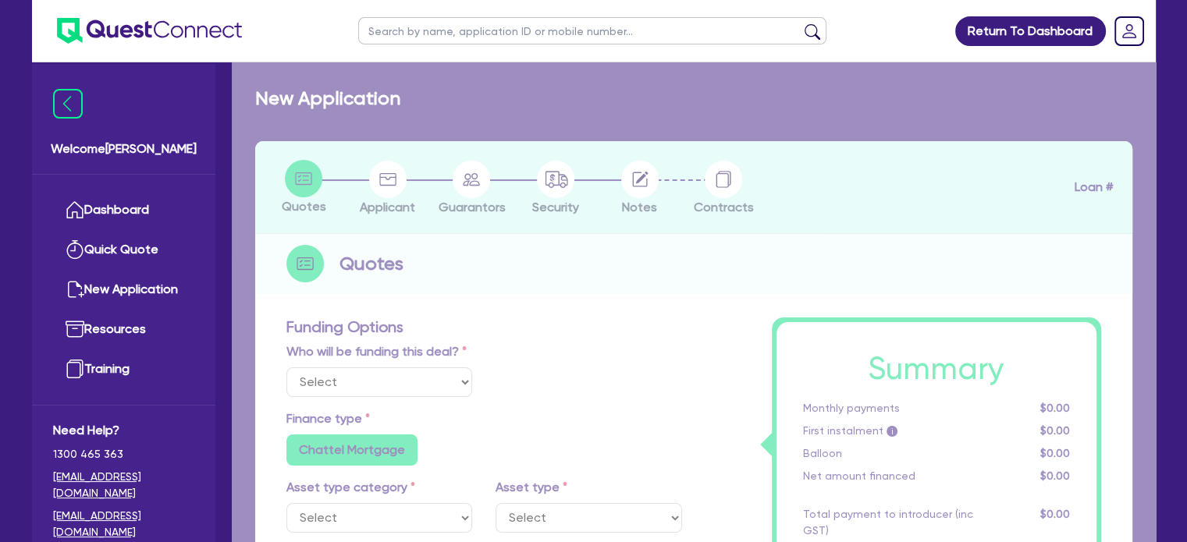
select select "Quest Finance - Own Book"
select select "CARS_AND_LIGHT_TRUCKS"
type input "2013"
radio input "false"
radio input "true"
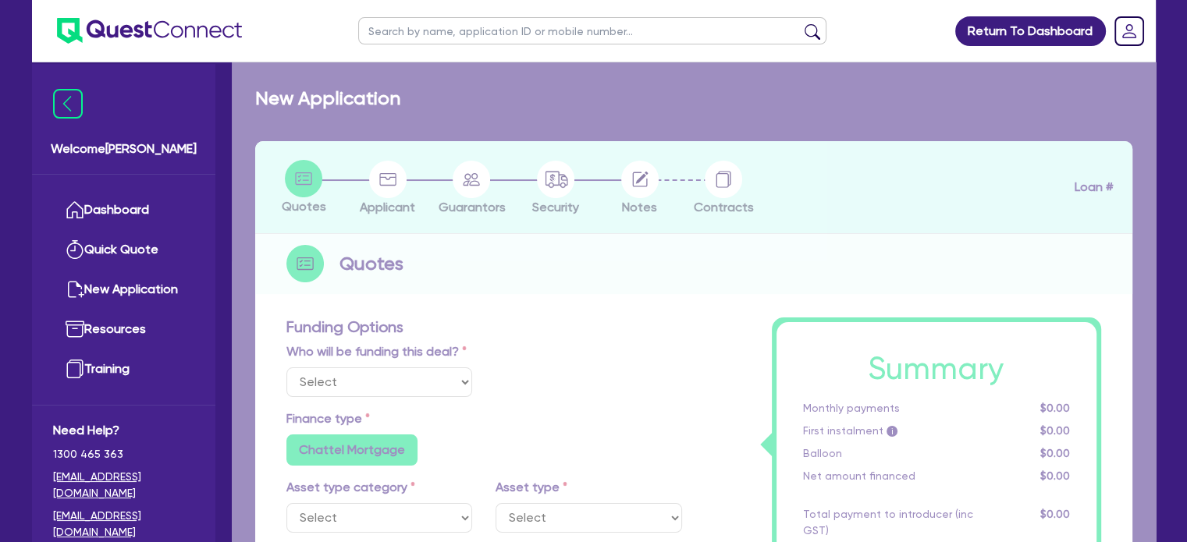
type input "71,000"
type input "7,500"
type input "9.5"
type input "6,032.5"
type input "17.95"
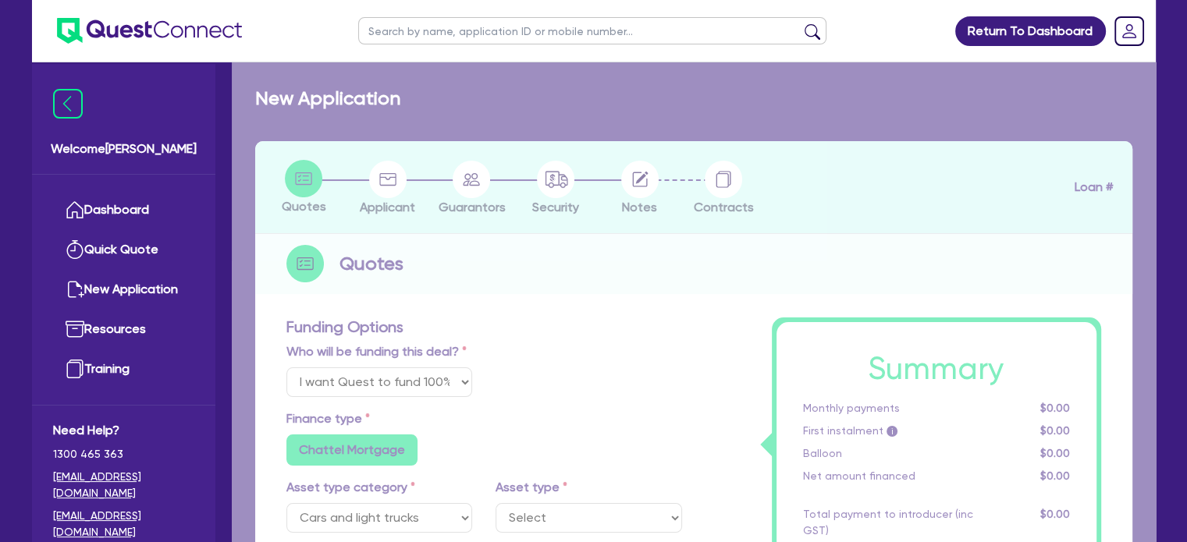
select select "LIGHT_TRUCKS"
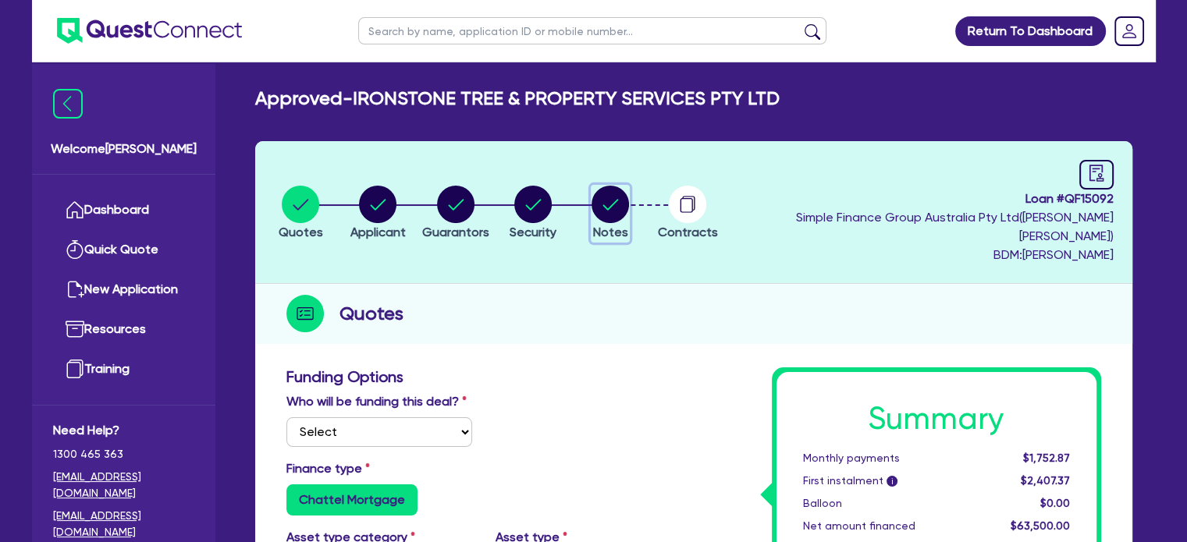
click at [629, 200] on circle "button" at bounding box center [609, 204] width 37 height 37
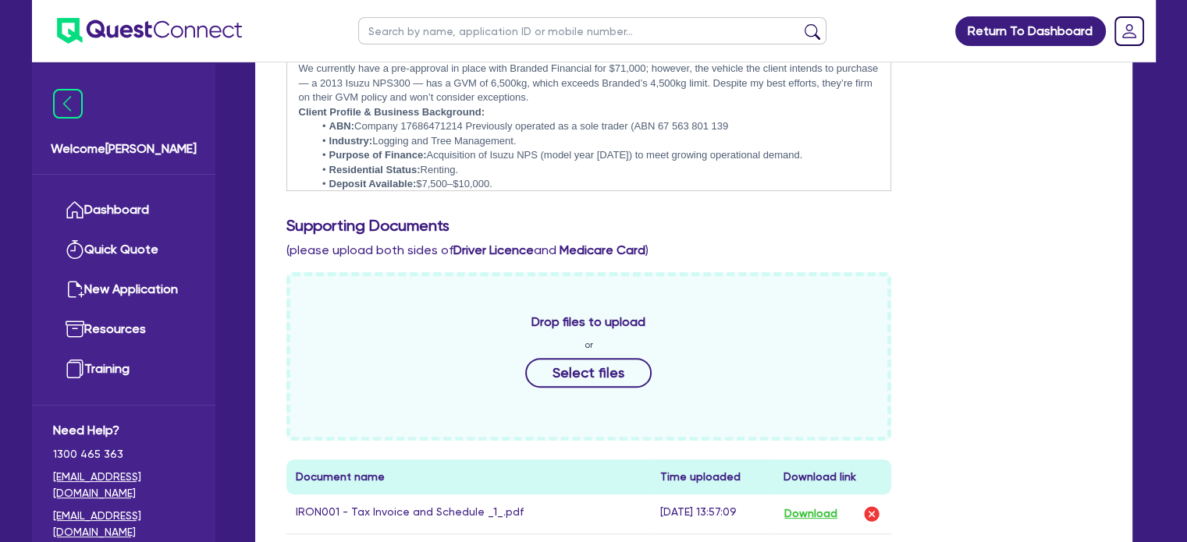
scroll to position [702, 0]
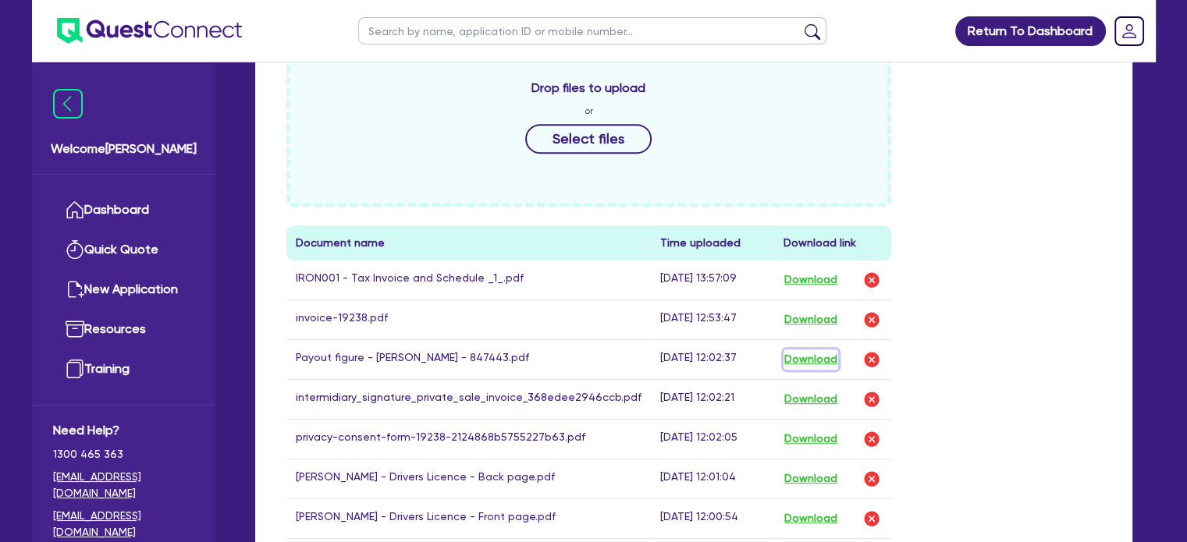
click at [822, 350] on button "Download" at bounding box center [810, 360] width 55 height 20
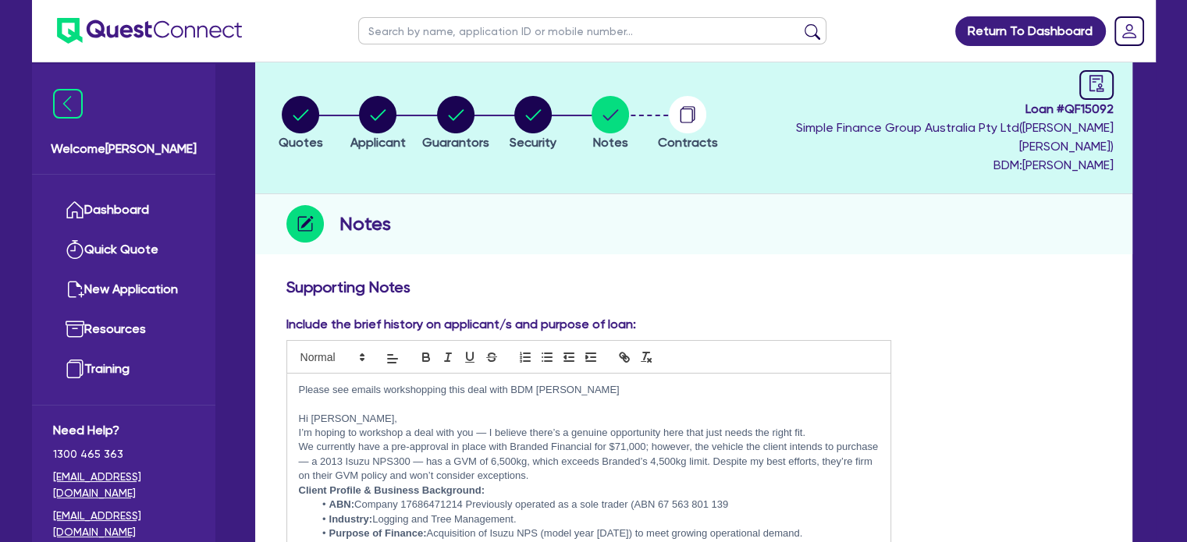
scroll to position [0, 0]
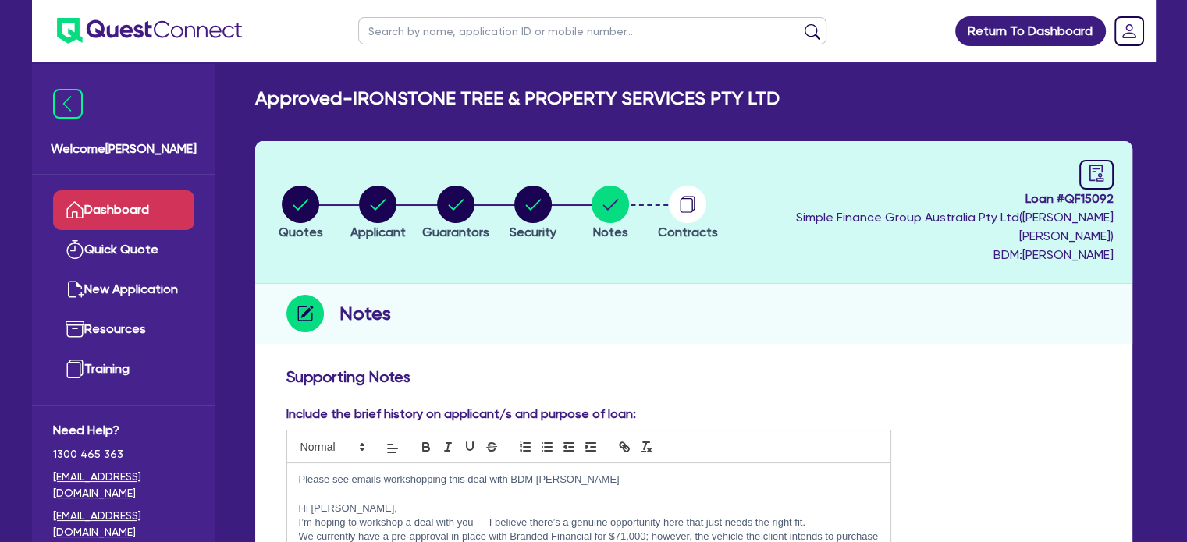
click at [175, 209] on link "Dashboard" at bounding box center [123, 210] width 141 height 40
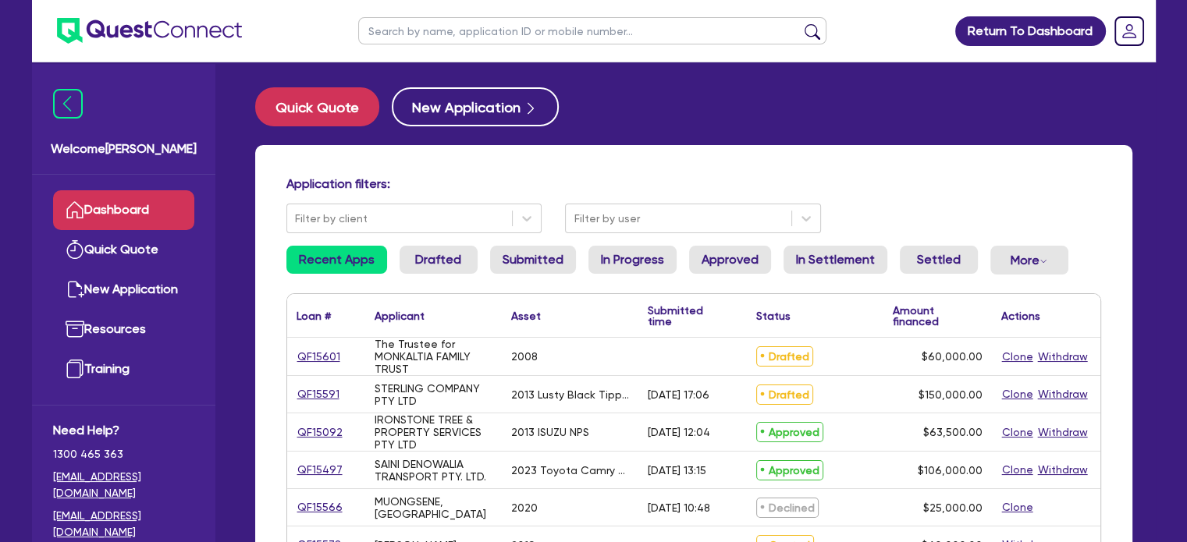
click at [308, 389] on link "QF15591" at bounding box center [318, 394] width 44 height 18
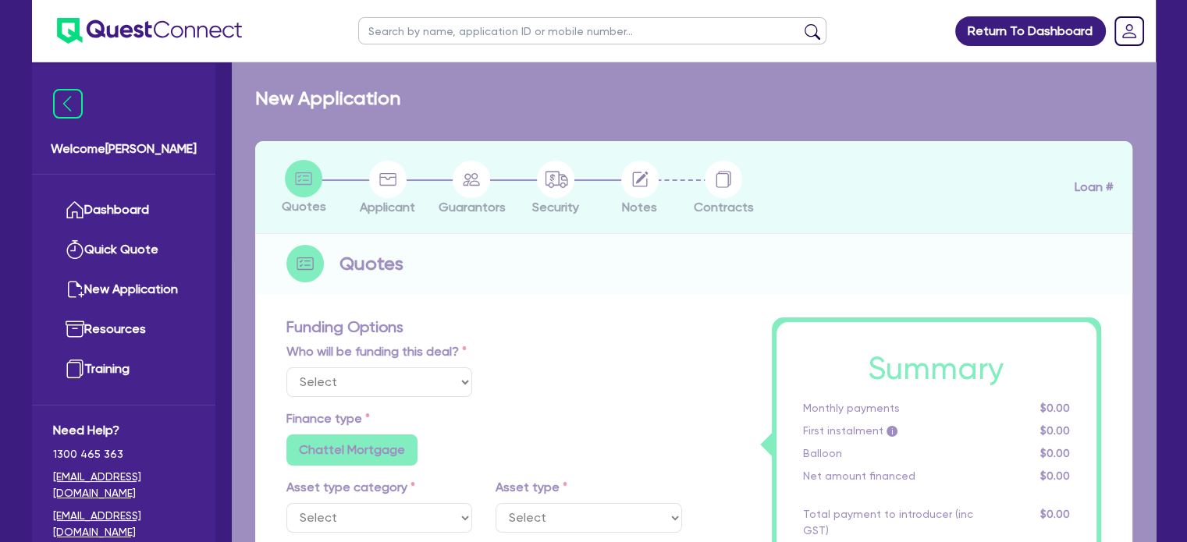
select select "Quest Finance - Own Book"
select select "PRIMARY_ASSETS"
type input "2013"
radio input "false"
radio input "true"
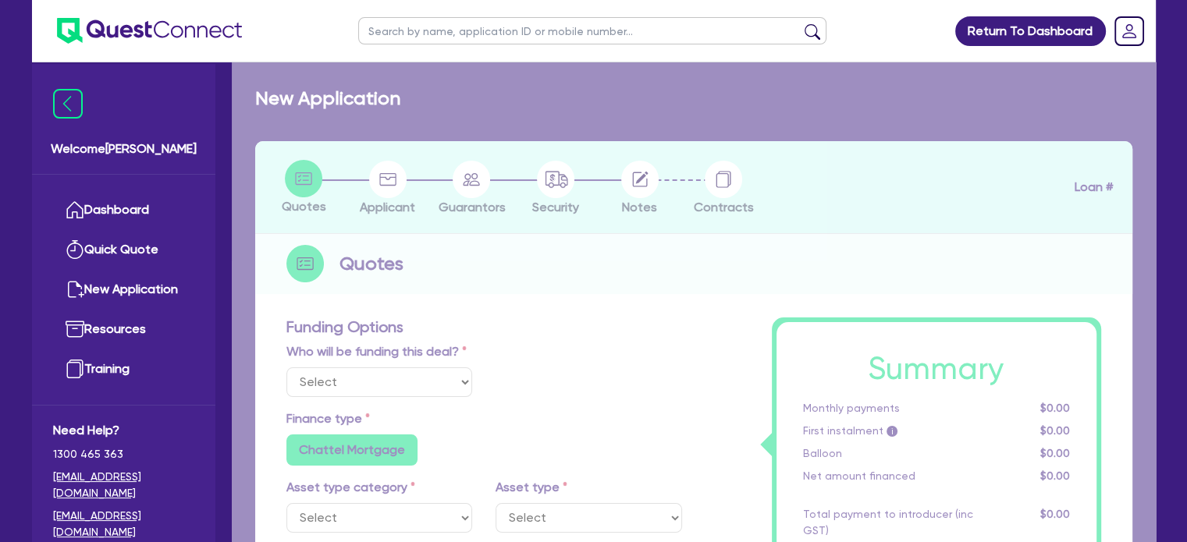
type input "150,000"
type input "5"
type input "7,500"
type input "17.95"
select select "TRAILERS"
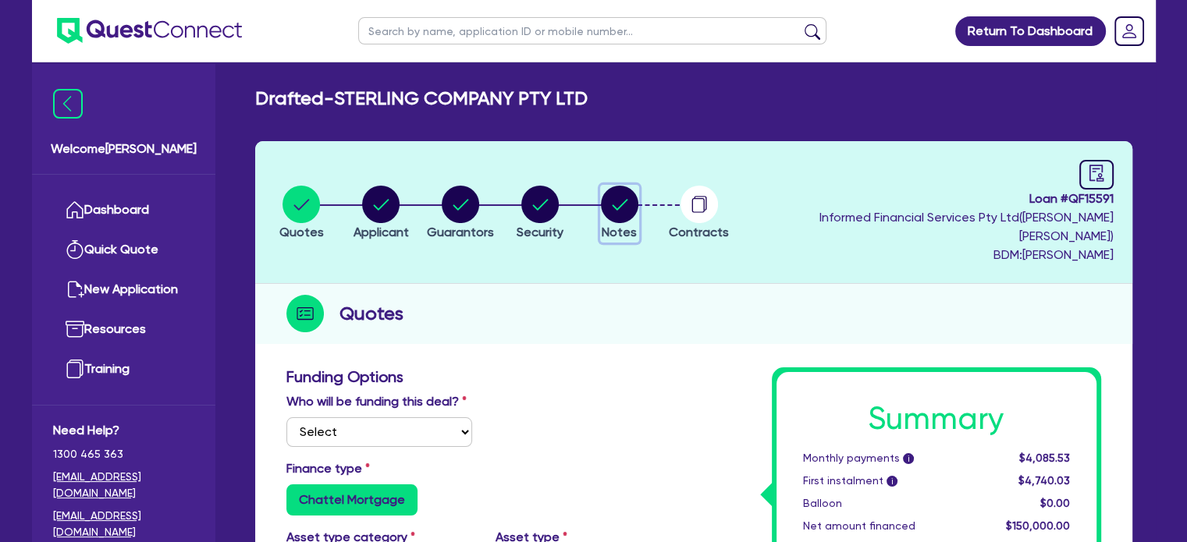
click at [627, 199] on icon "button" at bounding box center [620, 204] width 16 height 11
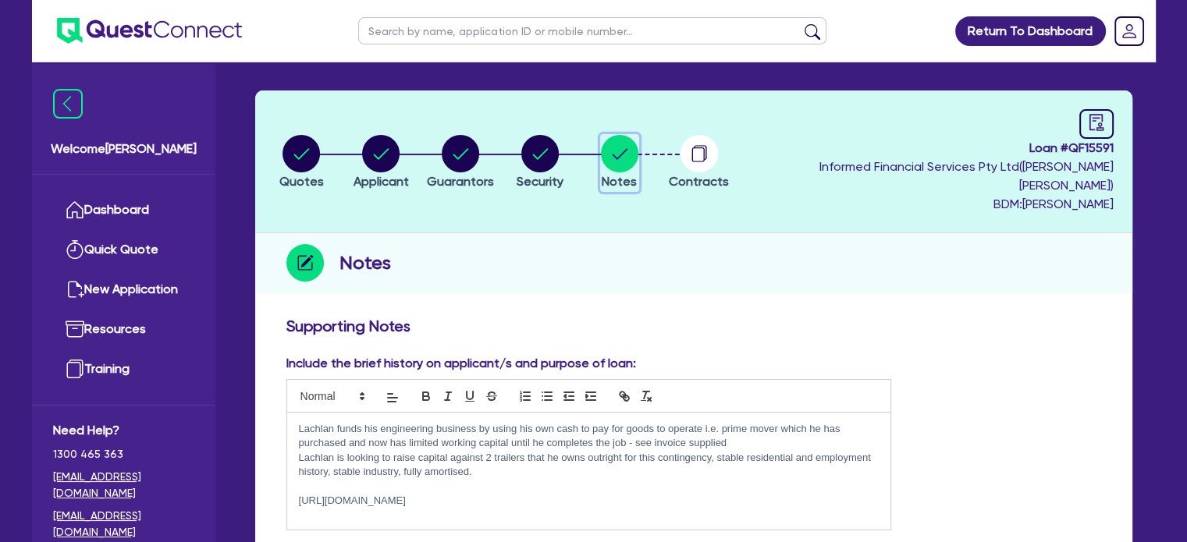
scroll to position [78, 0]
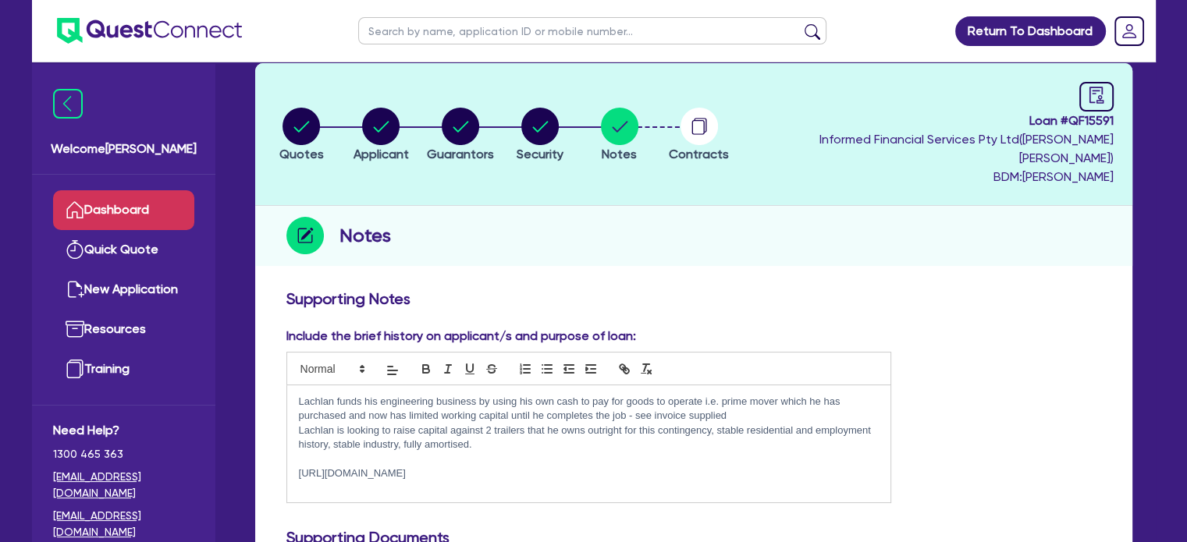
click at [109, 205] on link "Dashboard" at bounding box center [123, 210] width 141 height 40
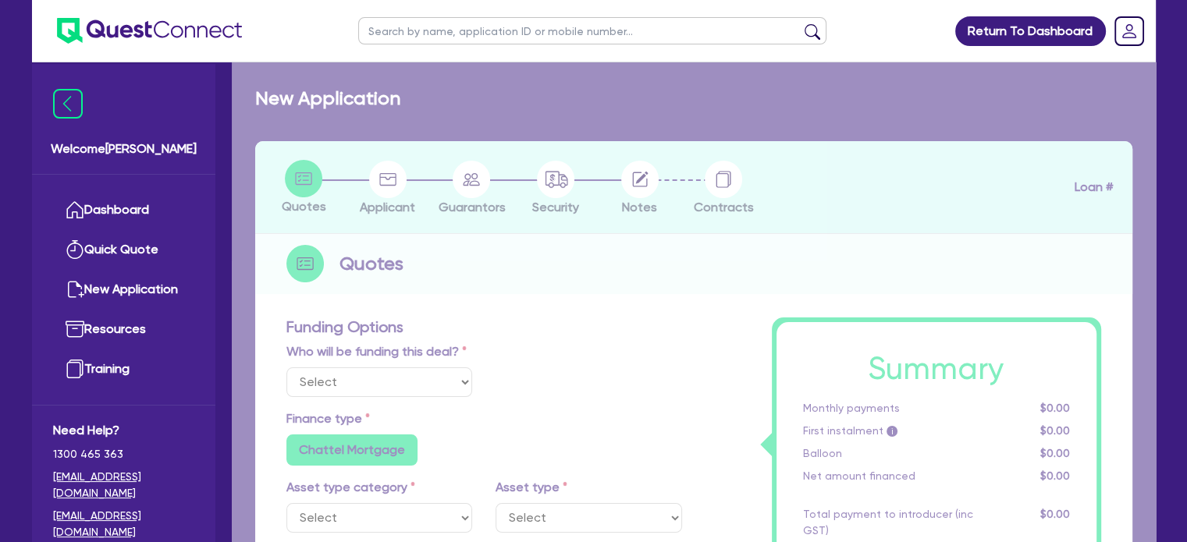
select select "Quest Finance - Own Book"
select select "PRIMARY_ASSETS"
type input "2013"
radio input "false"
radio input "true"
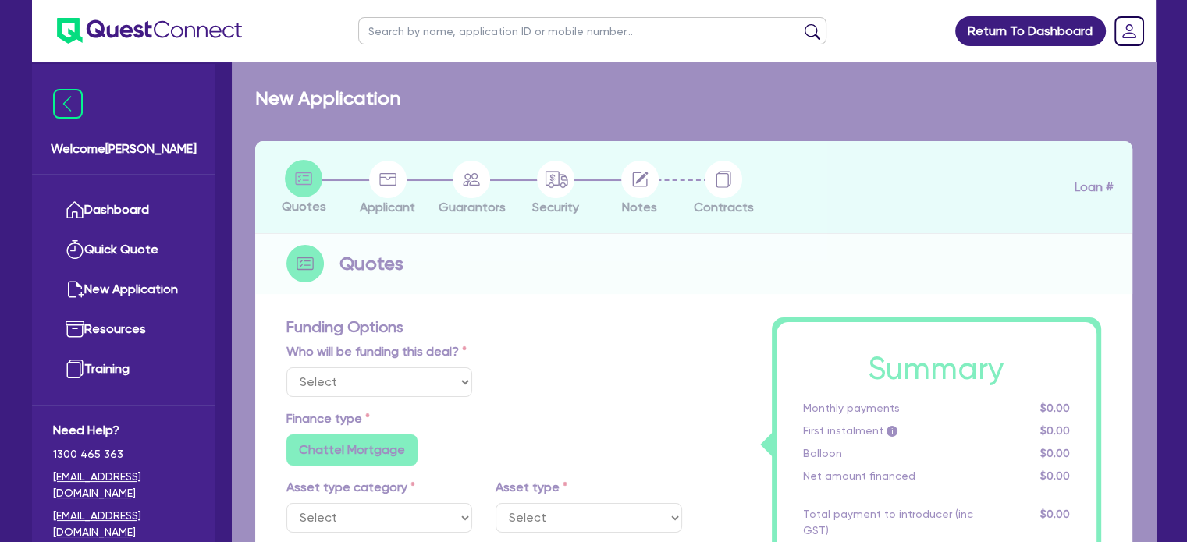
type input "150,000"
type input "5"
type input "7,500"
type input "17.95"
select select "TRAILERS"
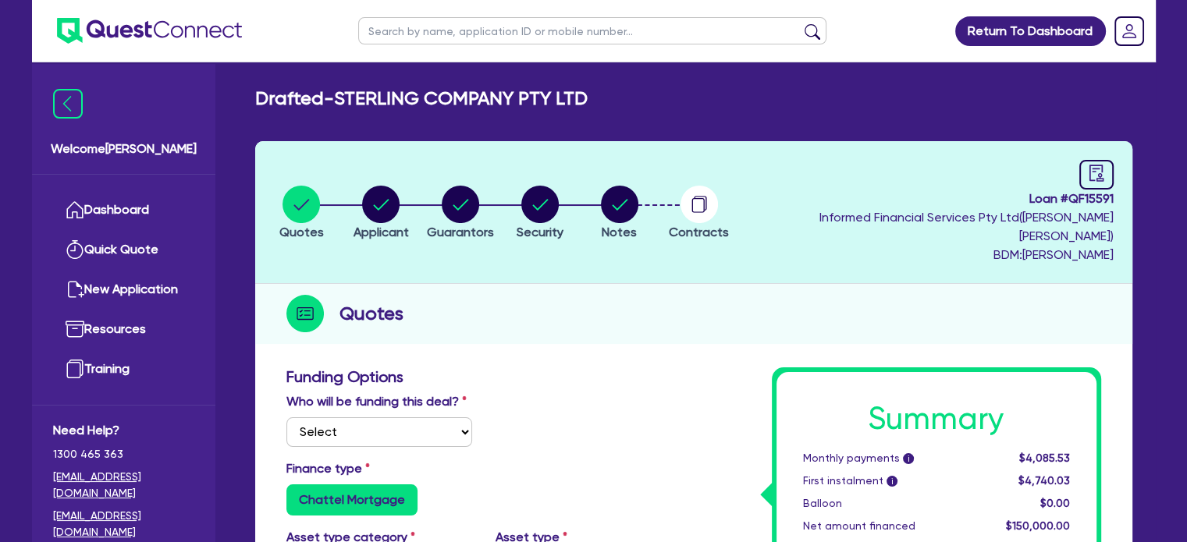
click at [659, 208] on li "Notes" at bounding box center [620, 212] width 80 height 55
click at [637, 225] on span "Notes" at bounding box center [619, 232] width 35 height 15
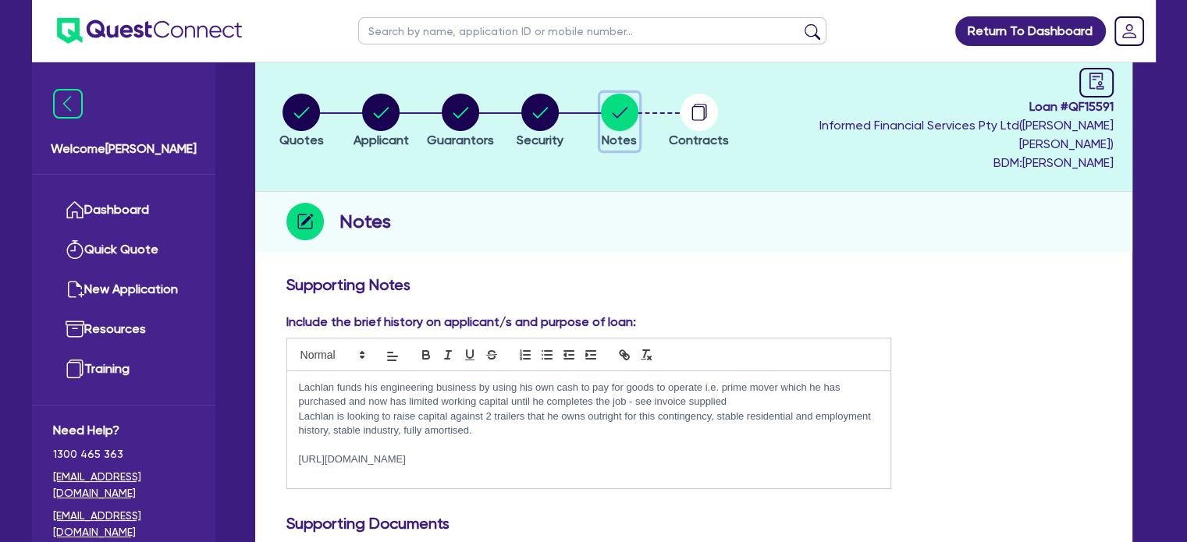
scroll to position [234, 0]
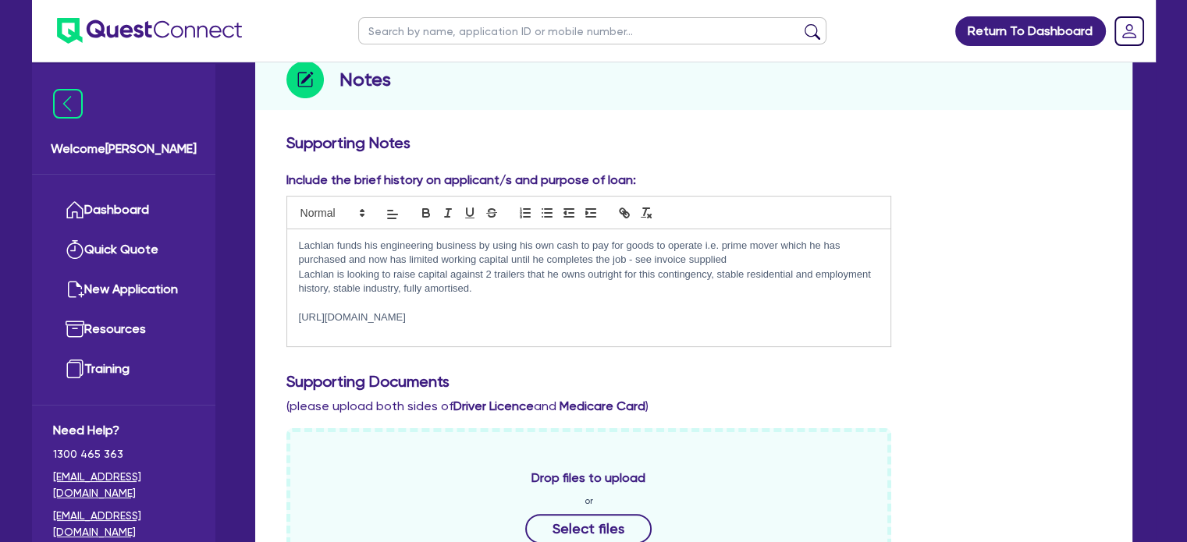
drag, startPoint x: 440, startPoint y: 296, endPoint x: 281, endPoint y: 296, distance: 159.2
click at [281, 296] on div "Include the brief history on applicant/s and purpose of loan: Lachlan funds his…" at bounding box center [589, 259] width 629 height 176
copy p "[URL][DOMAIN_NAME]"
click at [115, 208] on link "Dashboard" at bounding box center [123, 210] width 141 height 40
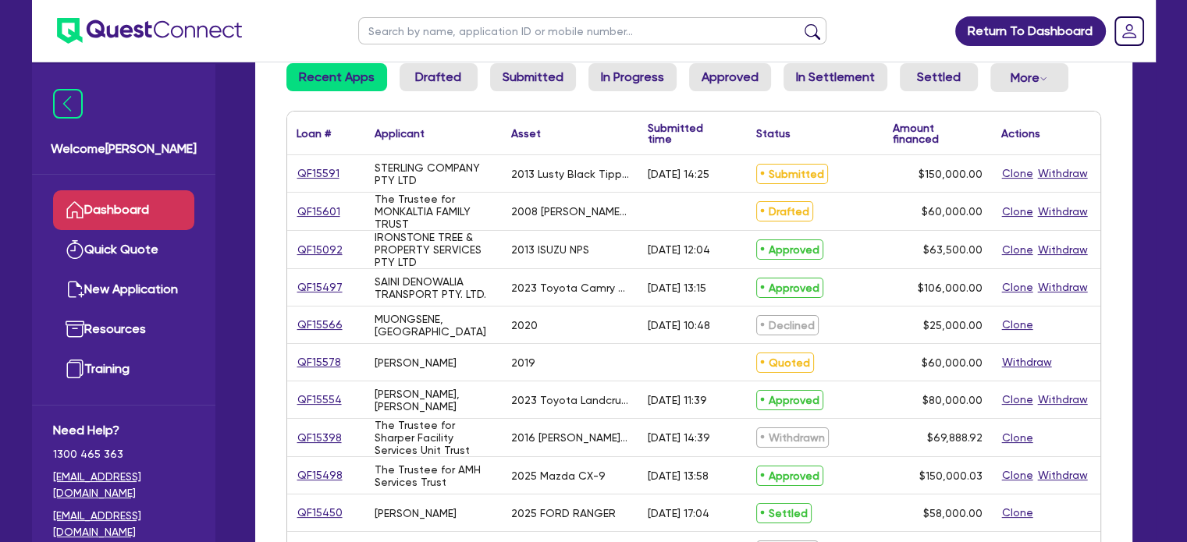
scroll to position [156, 0]
